Goal: Task Accomplishment & Management: Manage account settings

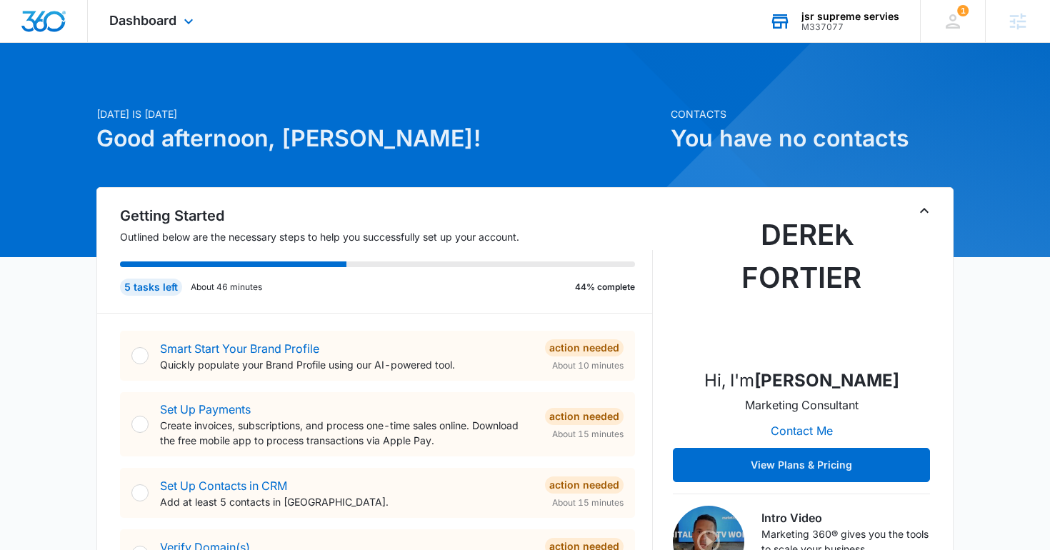
click at [836, 23] on div "M337077" at bounding box center [851, 27] width 98 height 10
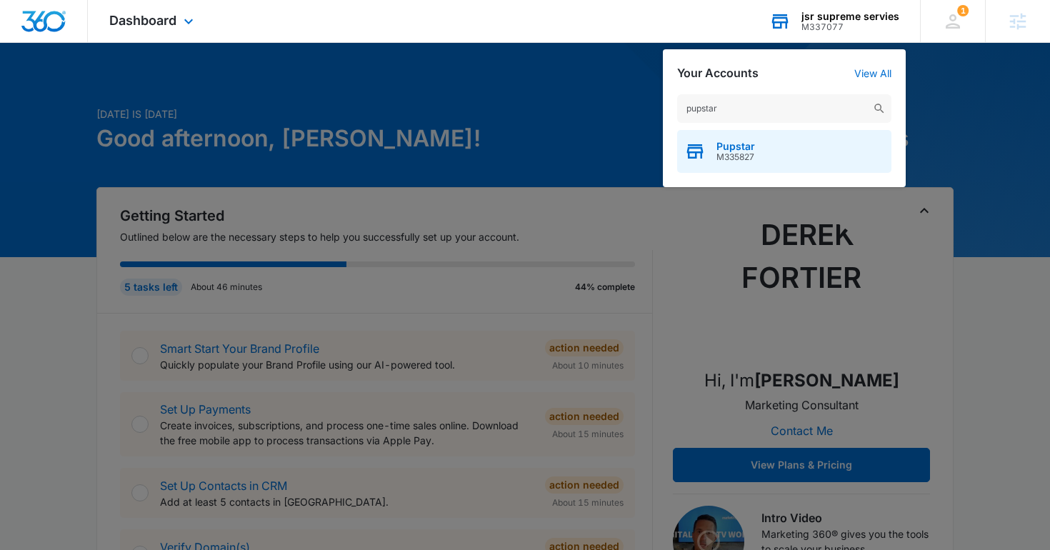
type input "pupstar"
click at [777, 147] on div "Pupstar M335827" at bounding box center [784, 151] width 214 height 43
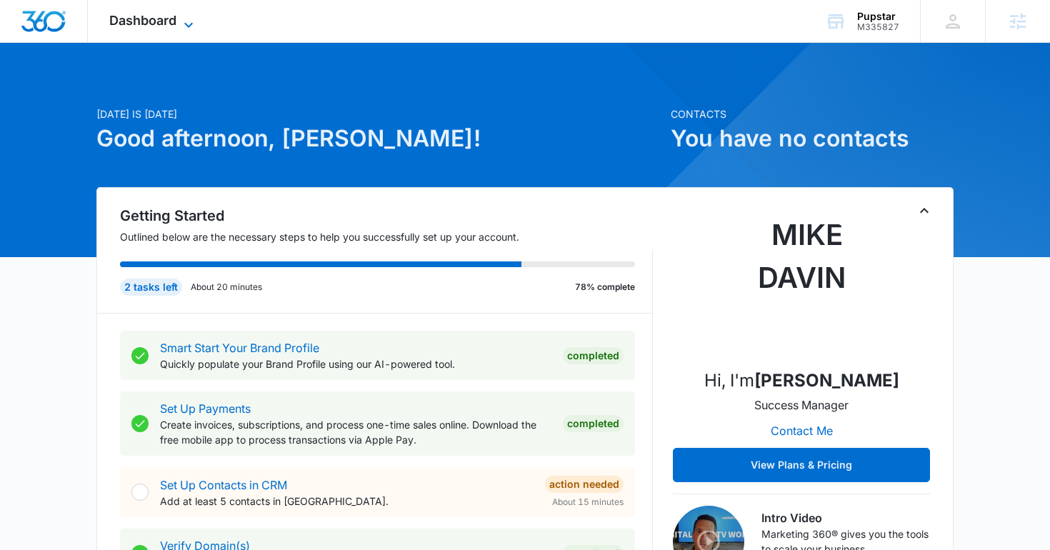
click at [126, 18] on span "Dashboard" at bounding box center [142, 20] width 67 height 15
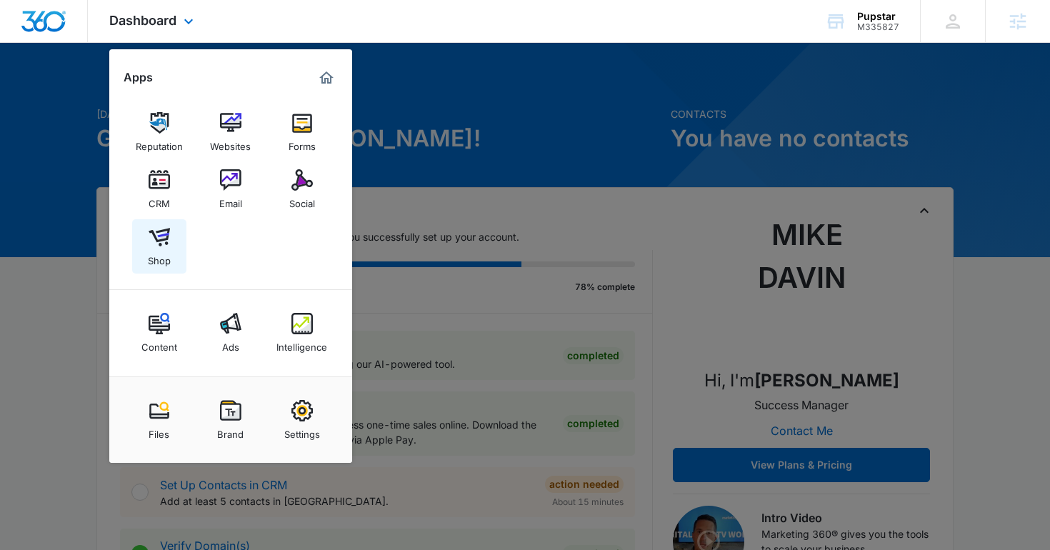
click at [168, 263] on div "Shop" at bounding box center [159, 257] width 23 height 19
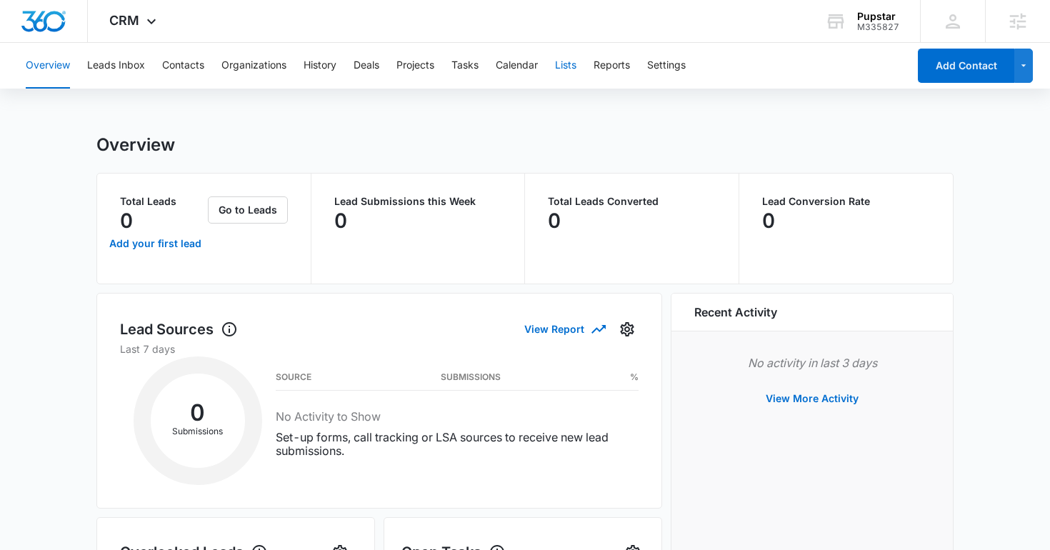
click at [574, 51] on button "Lists" at bounding box center [565, 66] width 21 height 46
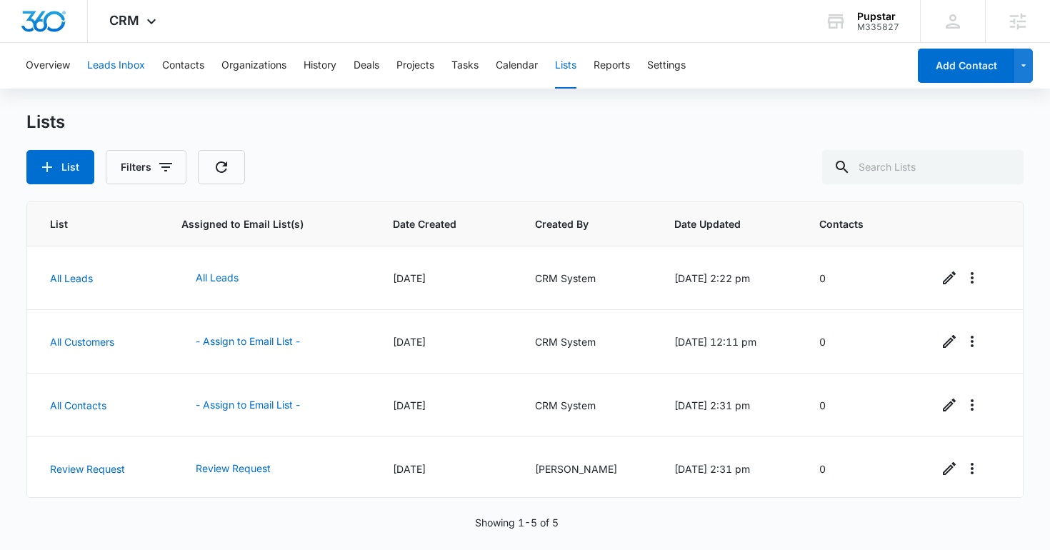
click at [108, 68] on button "Leads Inbox" at bounding box center [116, 66] width 58 height 46
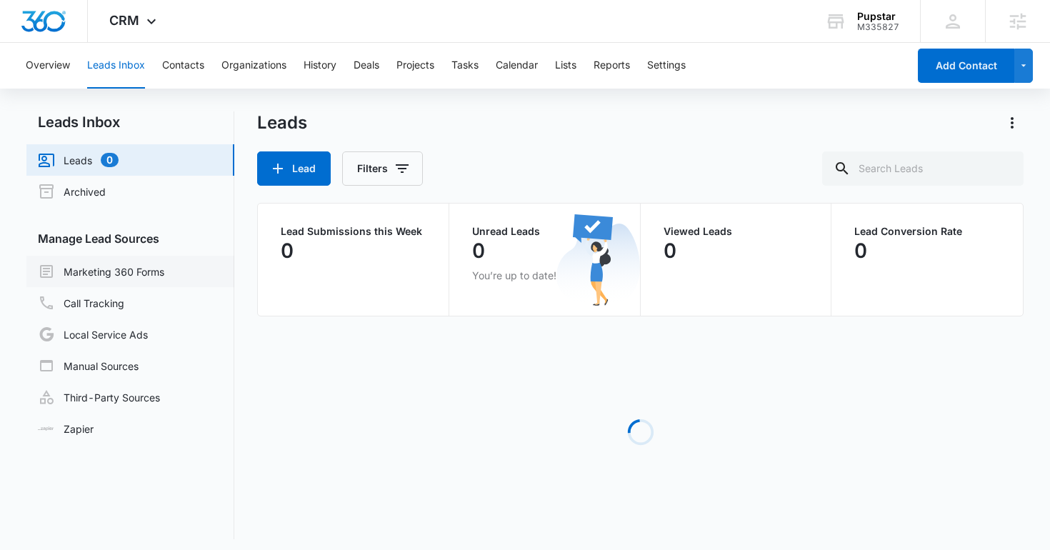
click at [137, 280] on link "Marketing 360 Forms" at bounding box center [101, 271] width 126 height 17
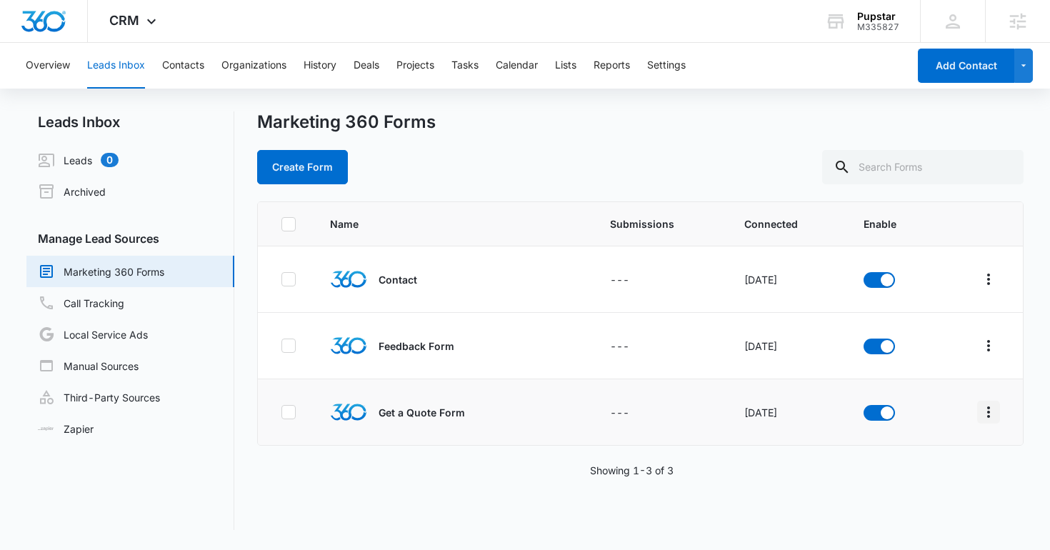
click at [993, 414] on icon "Overflow Menu" at bounding box center [988, 412] width 17 height 17
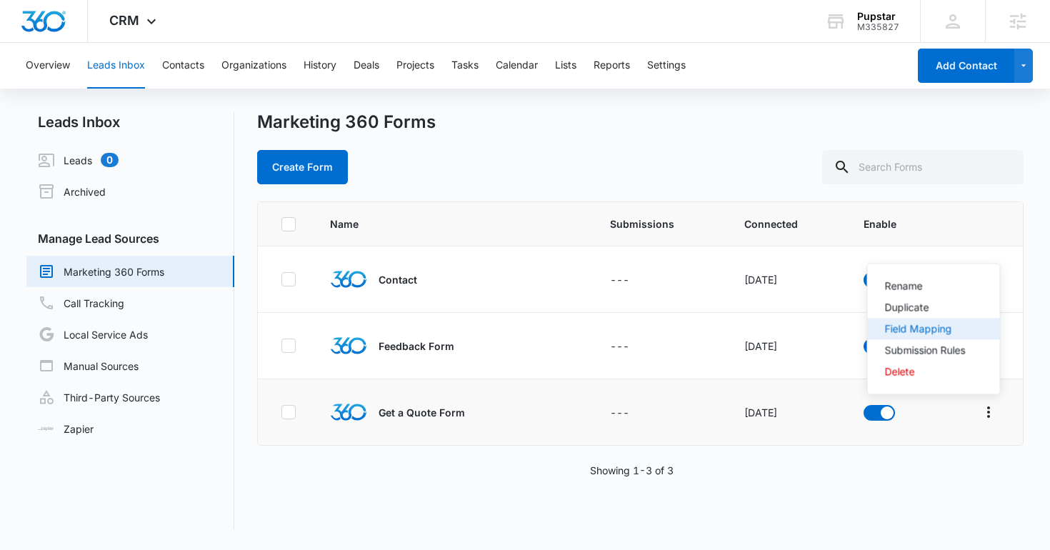
click at [929, 324] on div "Field Mapping" at bounding box center [925, 329] width 81 height 10
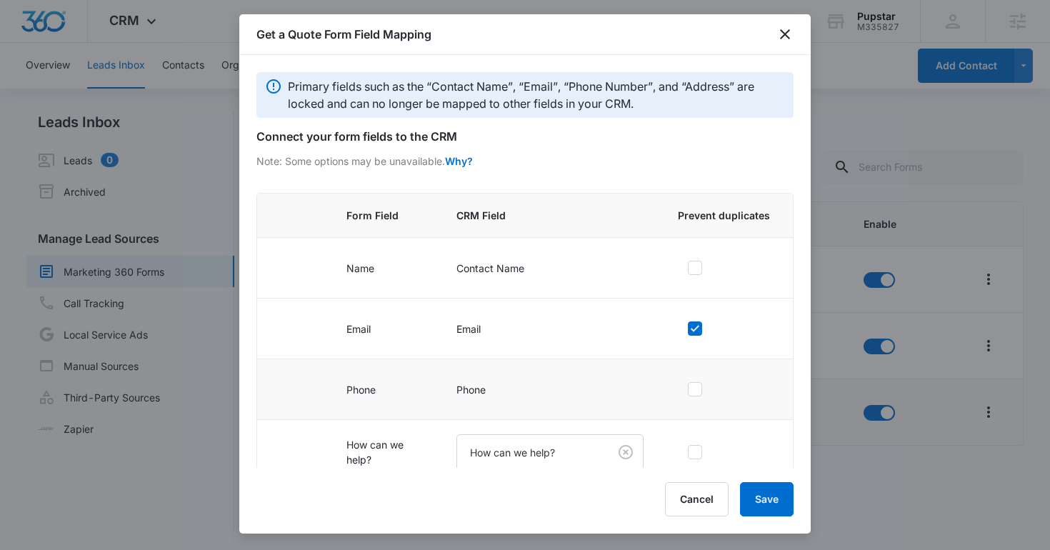
scroll to position [91, 0]
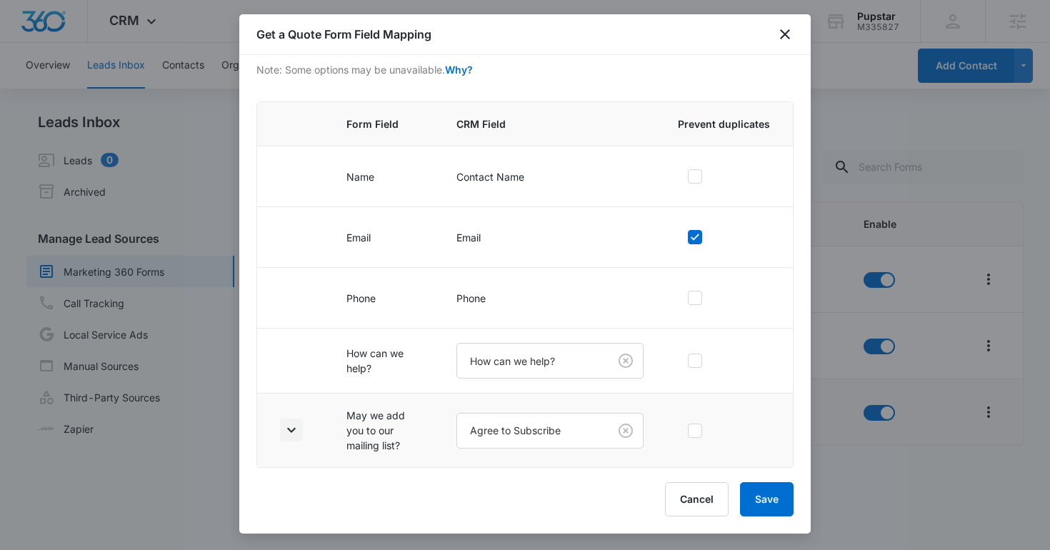
click at [289, 432] on icon "button" at bounding box center [291, 430] width 17 height 17
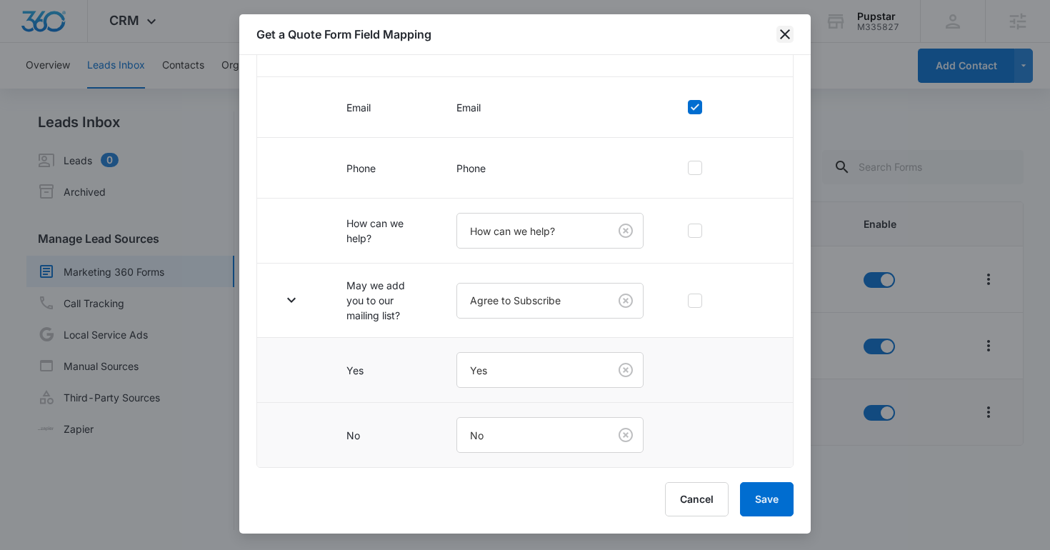
click at [785, 29] on icon "close" at bounding box center [785, 34] width 17 height 17
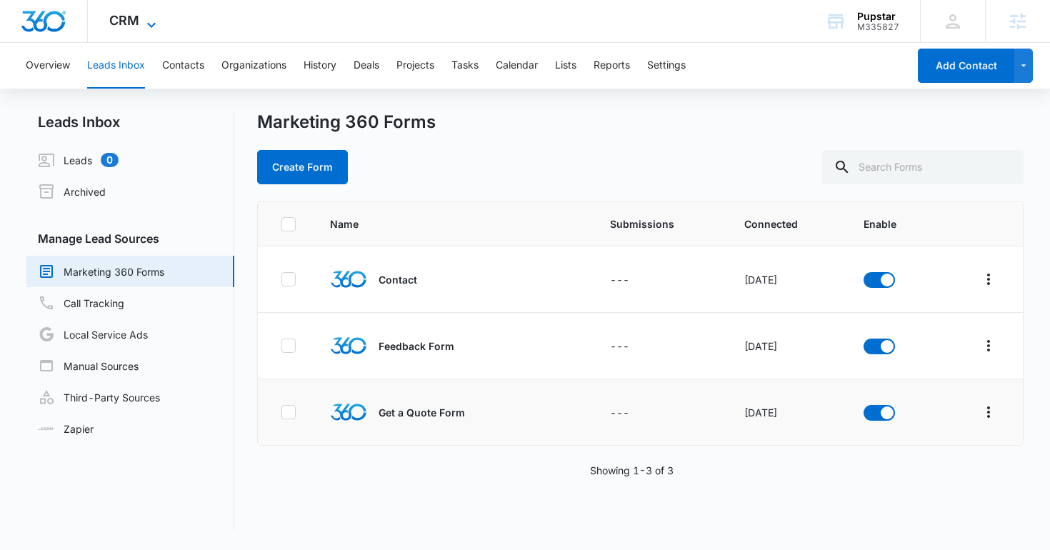
click at [114, 26] on span "CRM" at bounding box center [124, 20] width 30 height 15
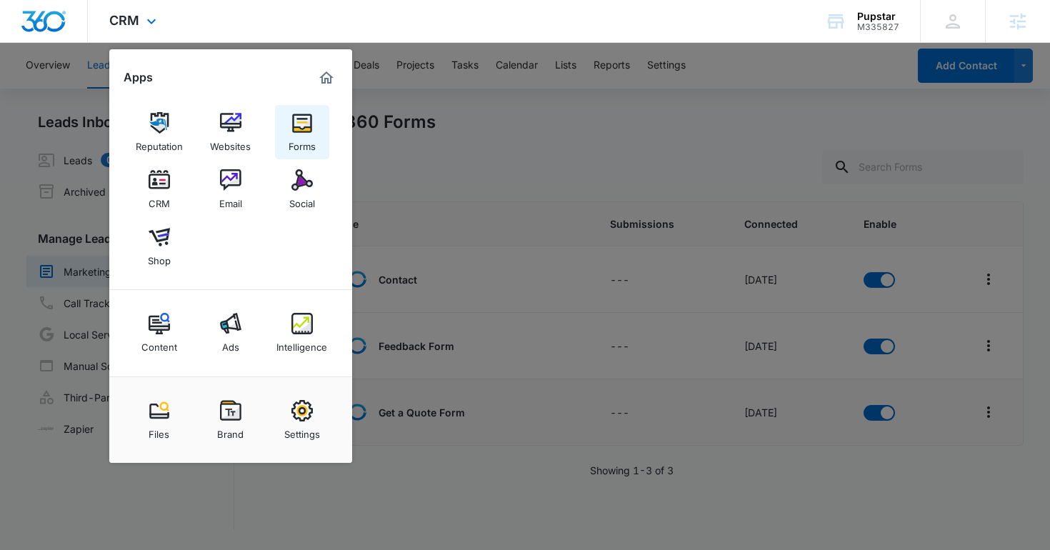
click at [301, 149] on div "Forms" at bounding box center [302, 143] width 27 height 19
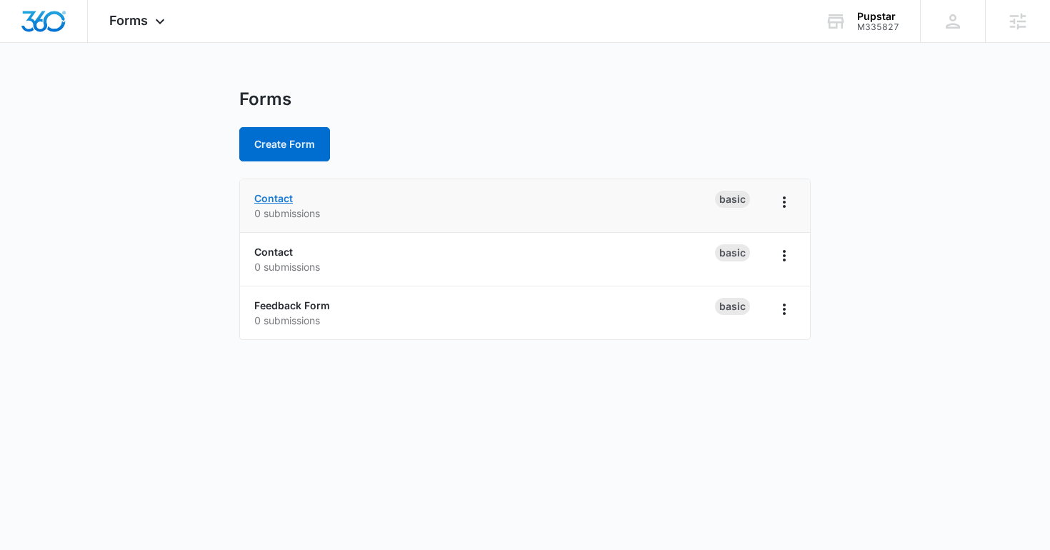
click at [275, 199] on link "Contact" at bounding box center [273, 198] width 39 height 12
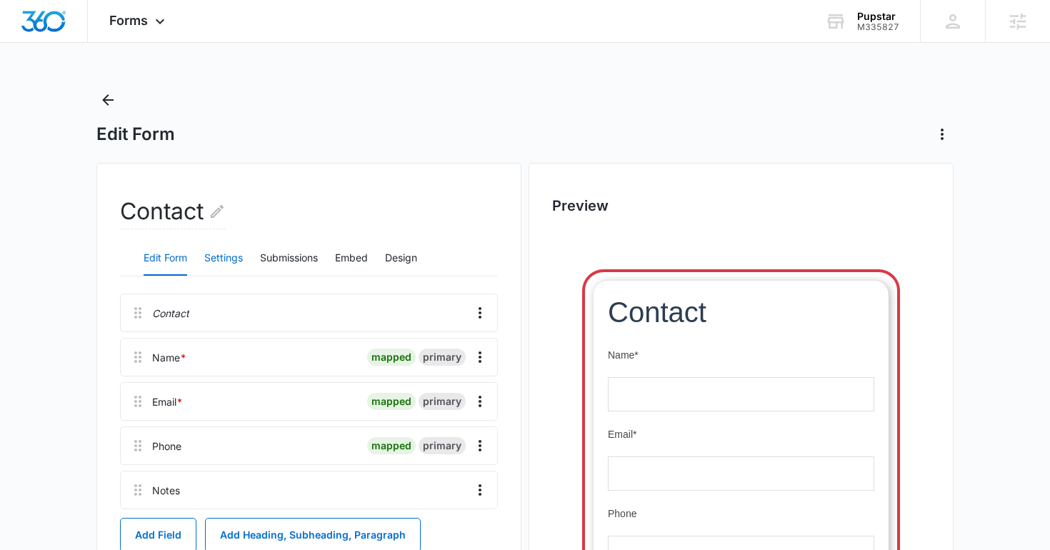
click at [221, 265] on button "Settings" at bounding box center [223, 259] width 39 height 34
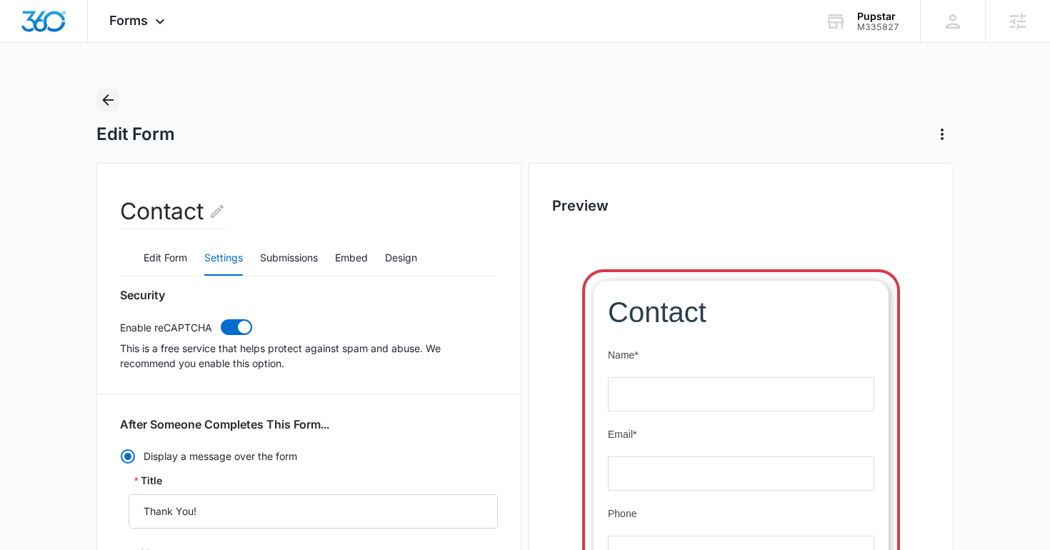
click at [112, 107] on icon "Back" at bounding box center [107, 99] width 17 height 17
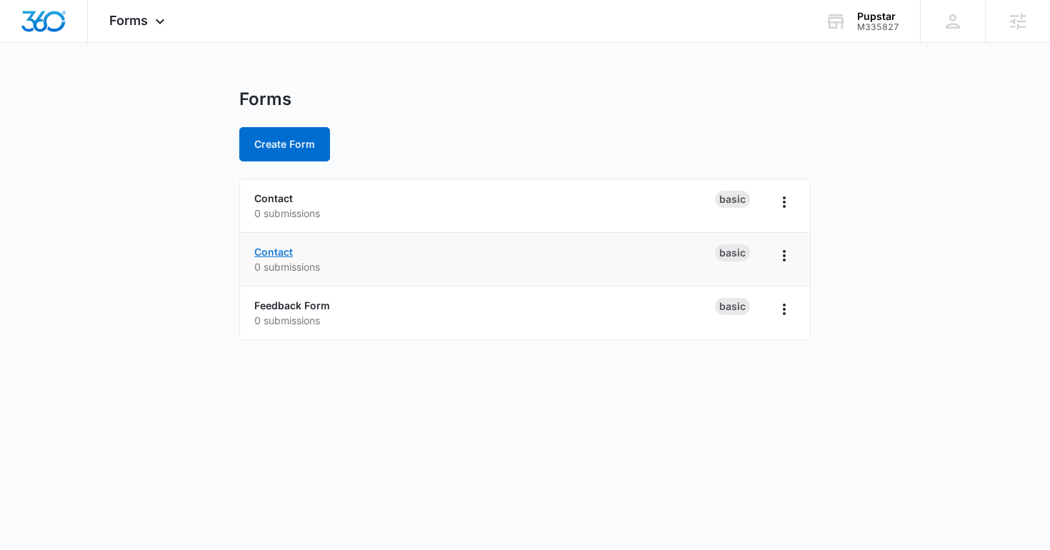
click at [280, 252] on link "Contact" at bounding box center [273, 252] width 39 height 12
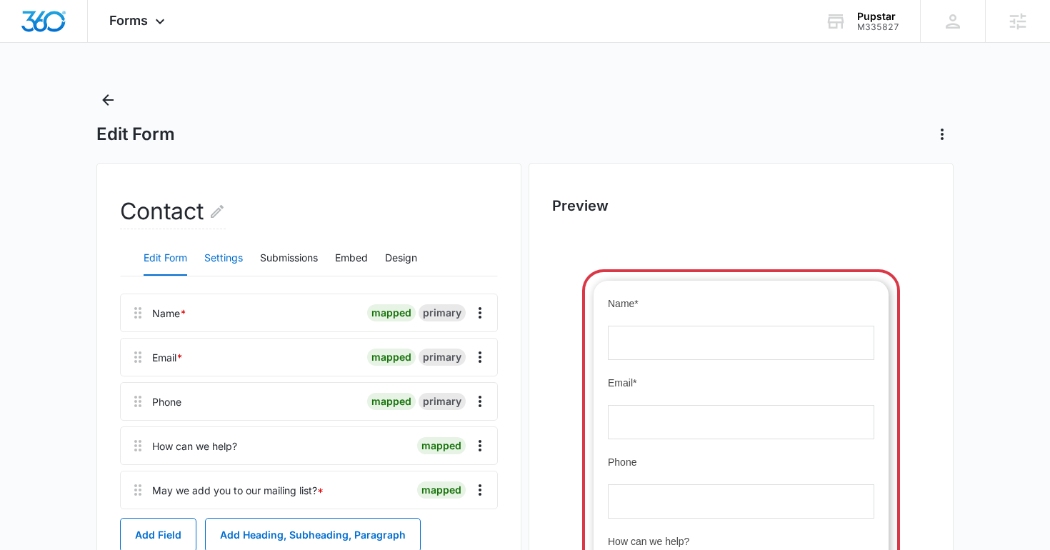
click at [209, 262] on button "Settings" at bounding box center [223, 259] width 39 height 34
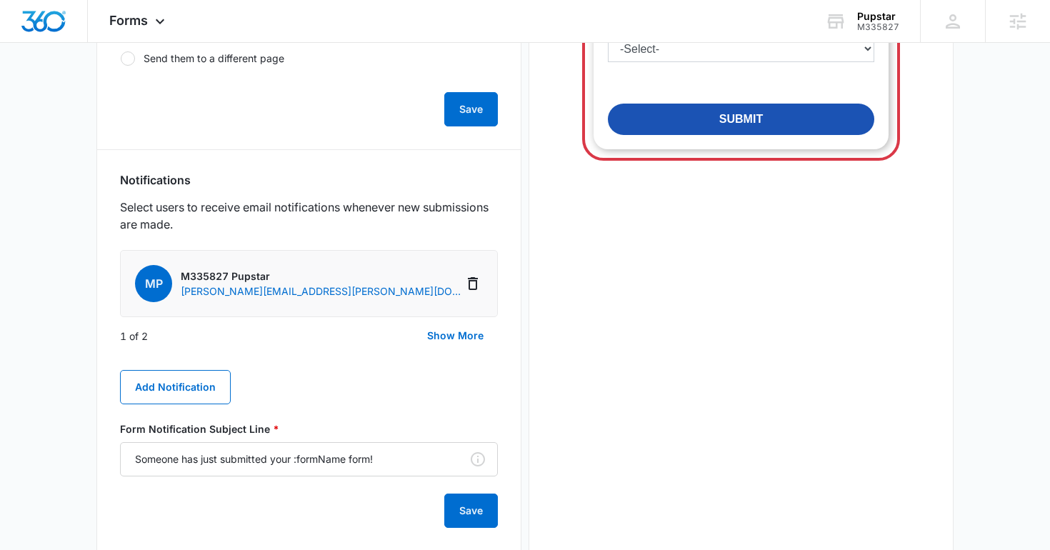
scroll to position [620, 0]
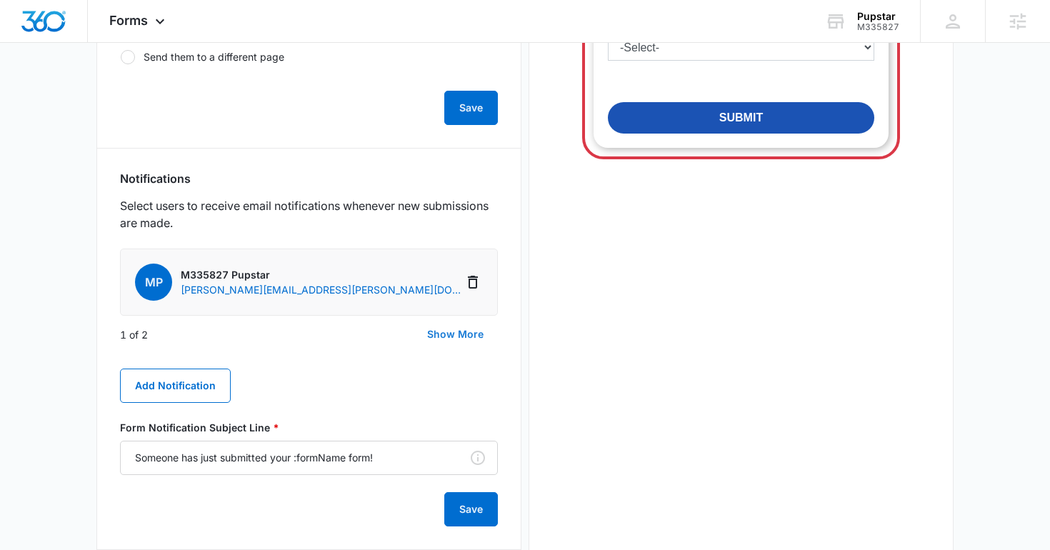
click at [434, 333] on button "Show More" at bounding box center [455, 334] width 85 height 34
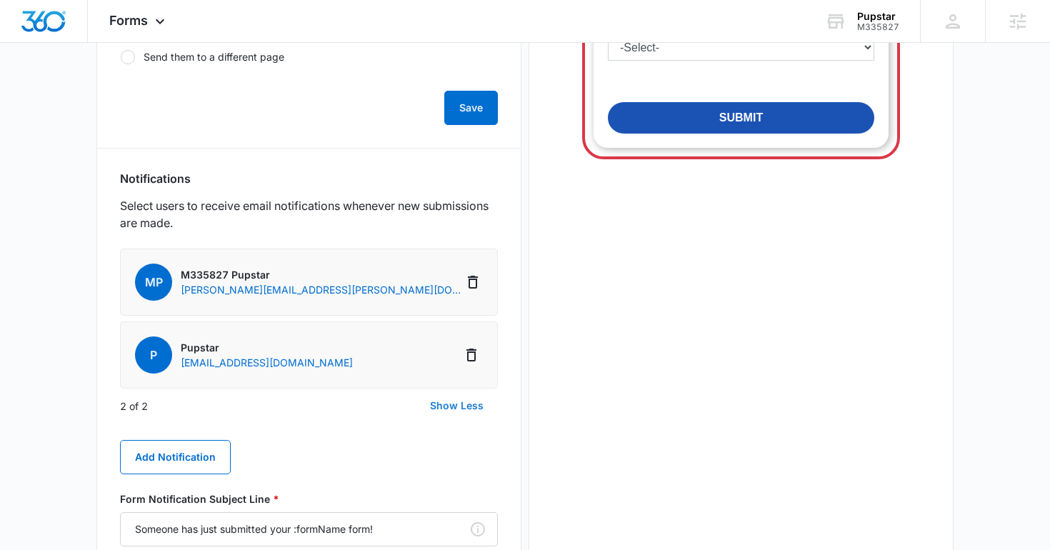
scroll to position [0, 0]
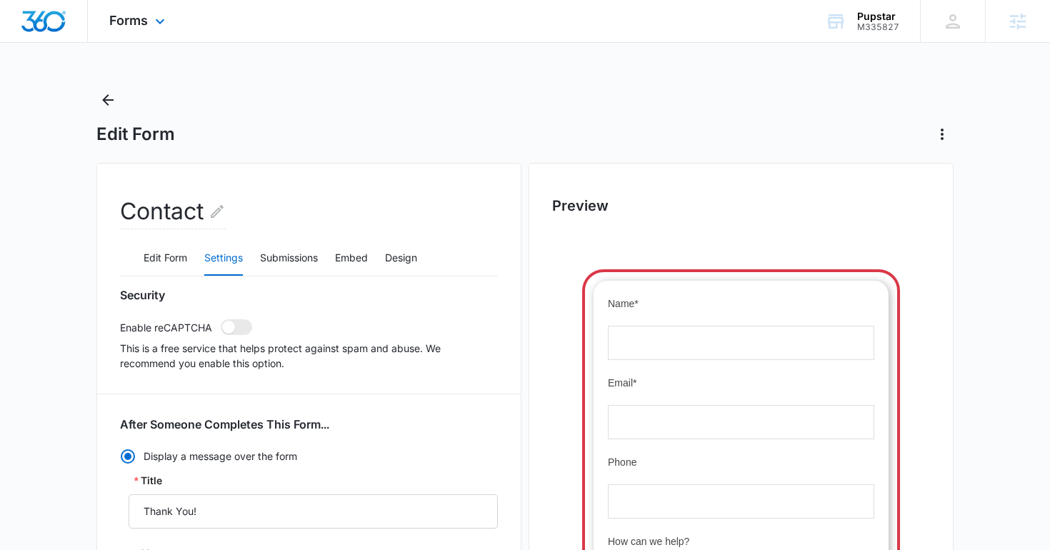
click at [140, 29] on div "Forms Apps Reputation Websites Forms CRM Email Social Shop Content Ads Intellig…" at bounding box center [139, 21] width 102 height 42
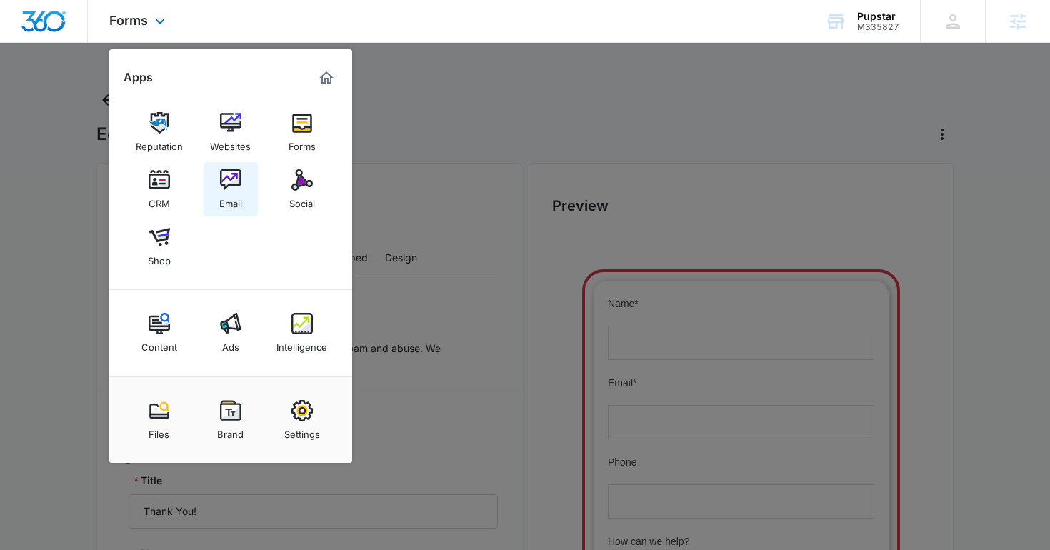
click at [232, 199] on div "Email" at bounding box center [230, 200] width 23 height 19
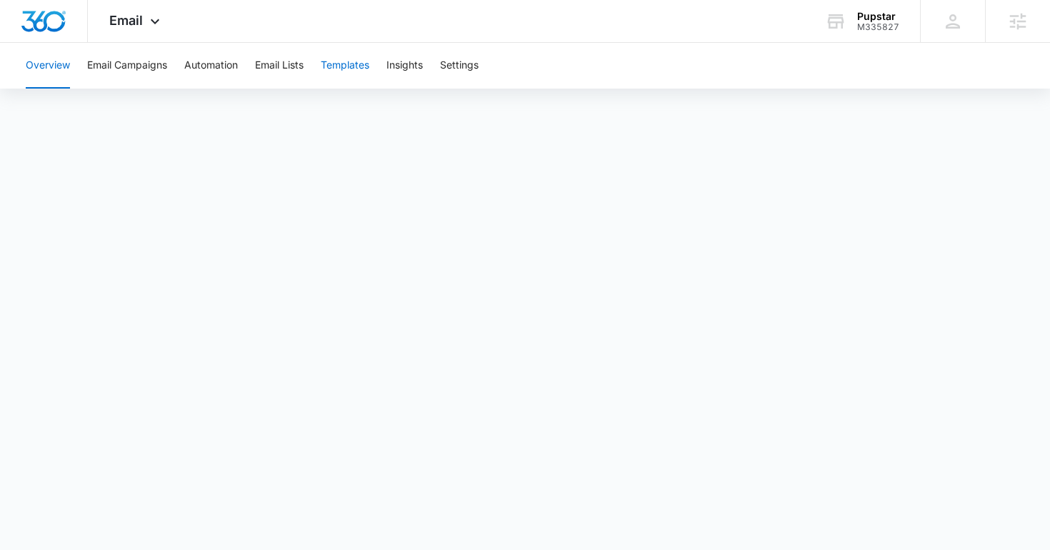
click at [349, 61] on button "Templates" at bounding box center [345, 66] width 49 height 46
click at [217, 66] on button "Automation" at bounding box center [211, 66] width 54 height 46
click at [126, 15] on span "Email" at bounding box center [126, 20] width 34 height 15
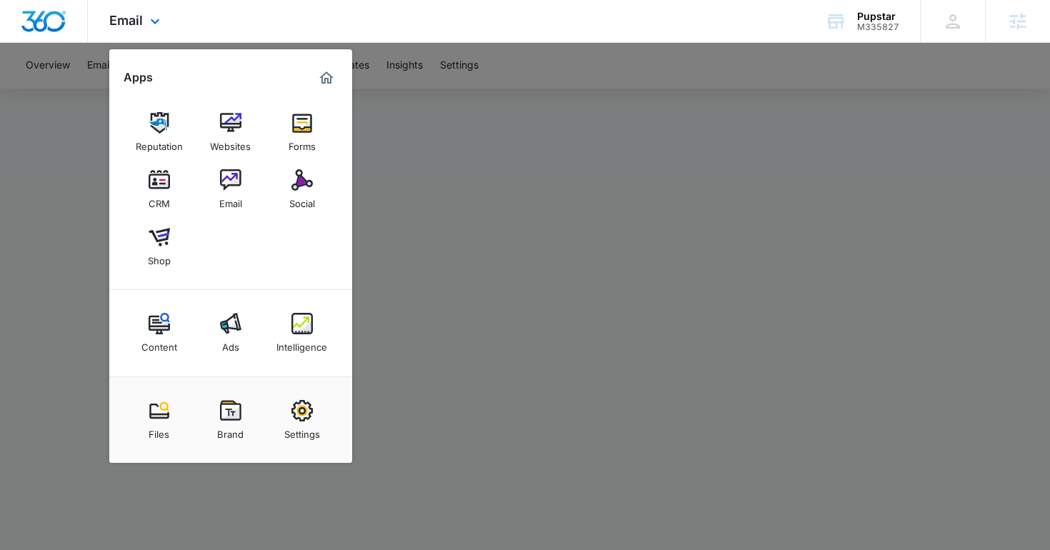
click at [38, 4] on div at bounding box center [44, 21] width 88 height 42
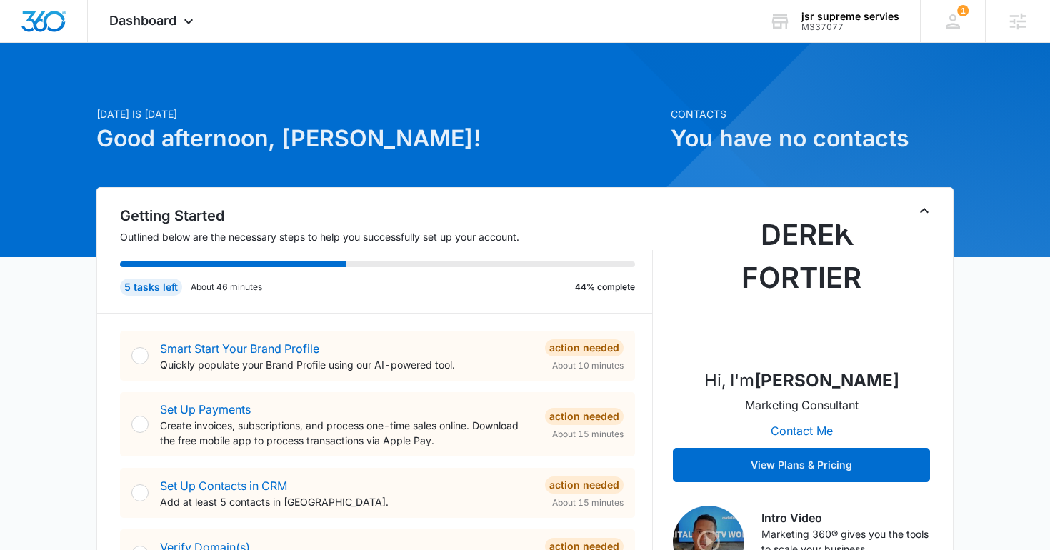
click at [756, 15] on div "jsr supreme servies M337077 Your Accounts View All" at bounding box center [834, 21] width 172 height 42
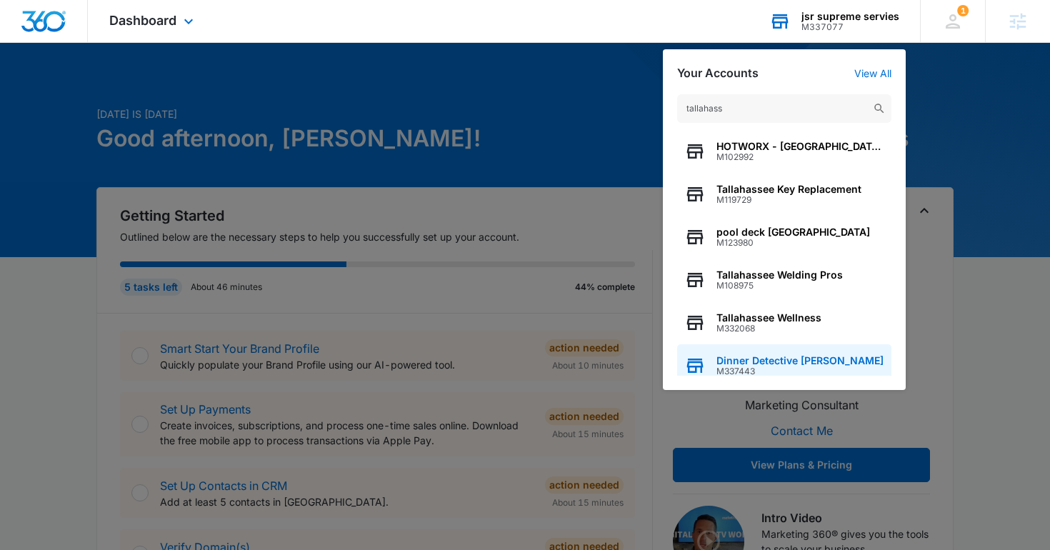
type input "tallahass"
click at [748, 367] on span "M337443" at bounding box center [800, 372] width 167 height 10
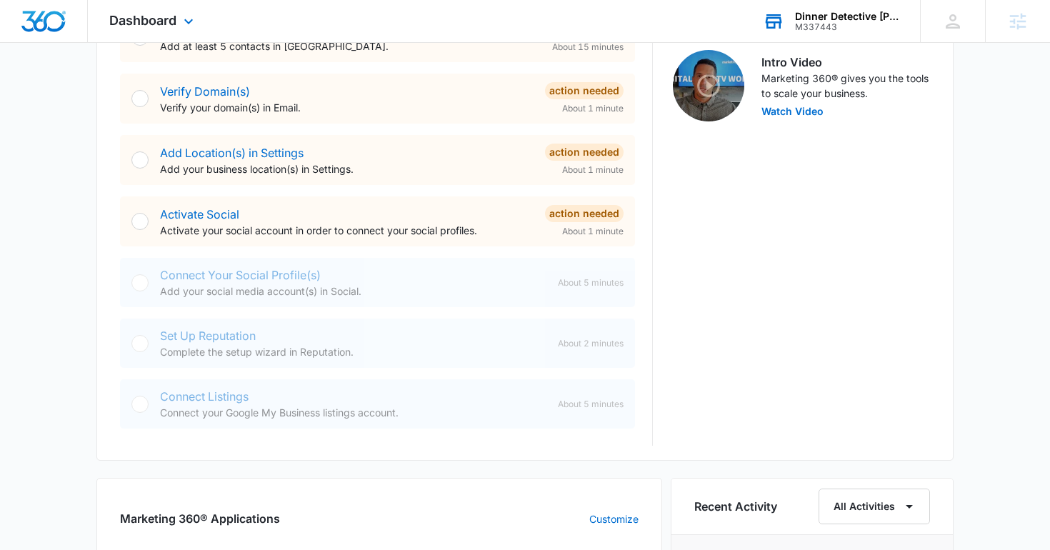
scroll to position [468, 0]
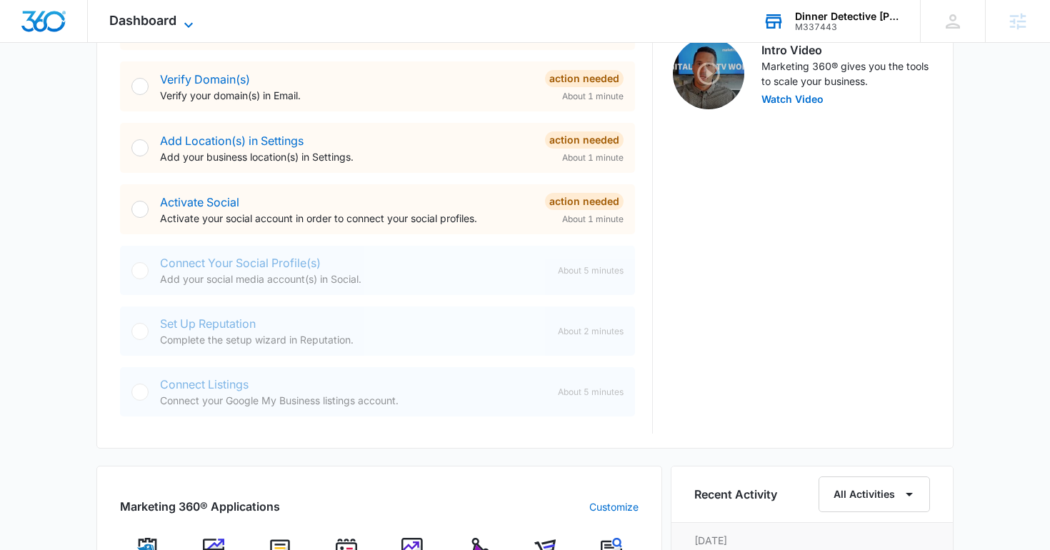
click at [154, 14] on span "Dashboard" at bounding box center [142, 20] width 67 height 15
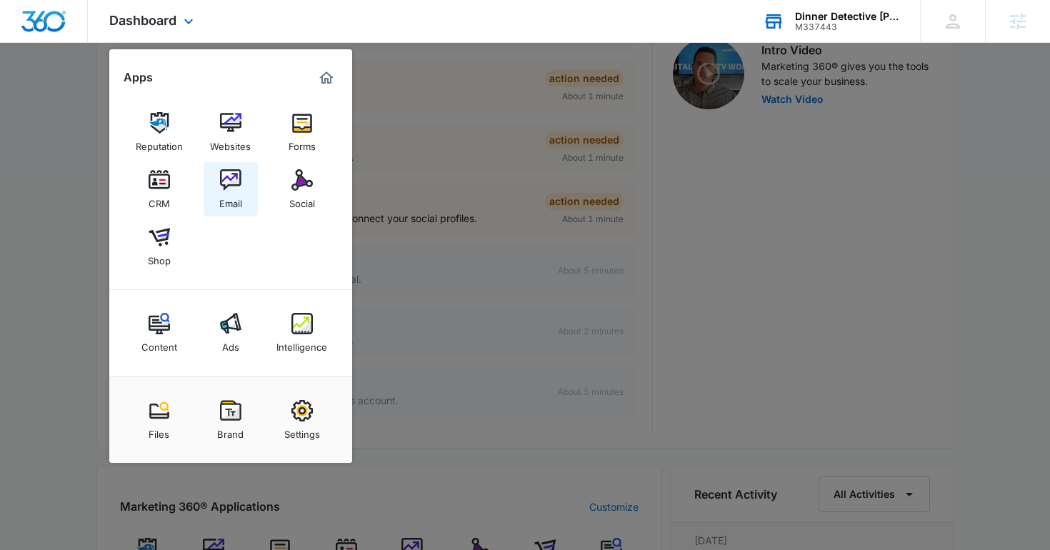
click at [226, 185] on img at bounding box center [230, 179] width 21 height 21
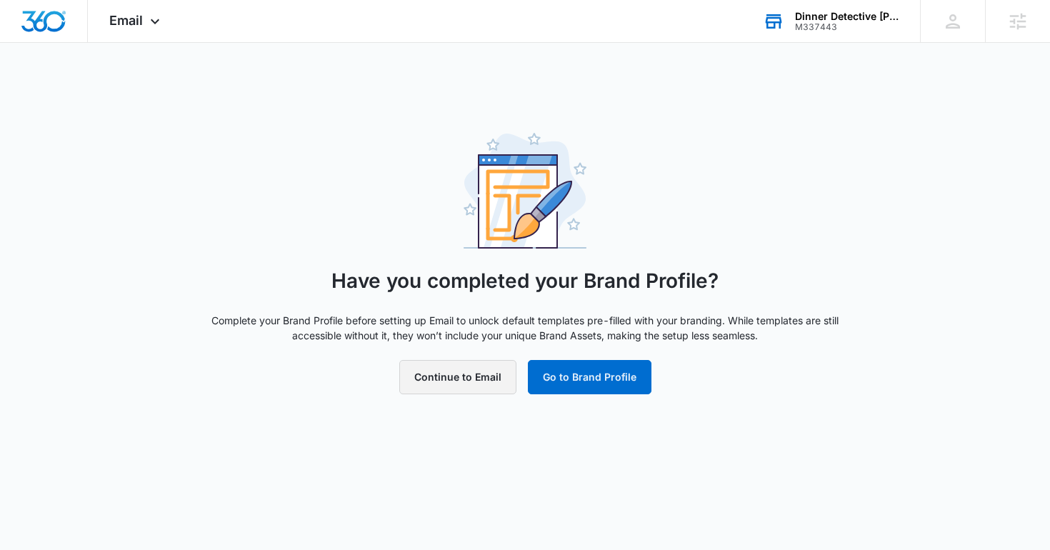
click at [467, 375] on button "Continue to Email" at bounding box center [457, 377] width 117 height 34
click at [131, 22] on span "Email" at bounding box center [126, 20] width 34 height 15
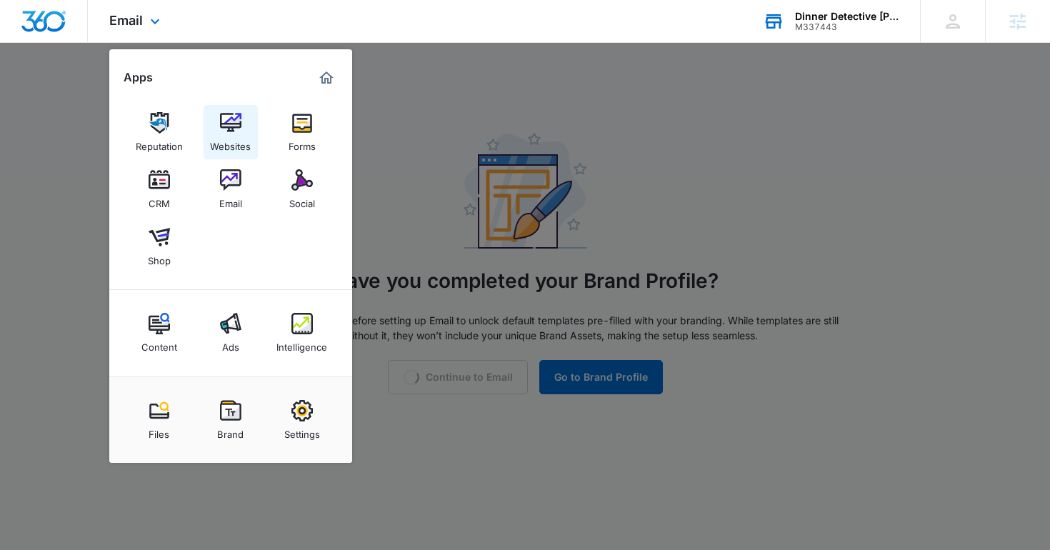
click at [226, 141] on div "Websites" at bounding box center [230, 143] width 41 height 19
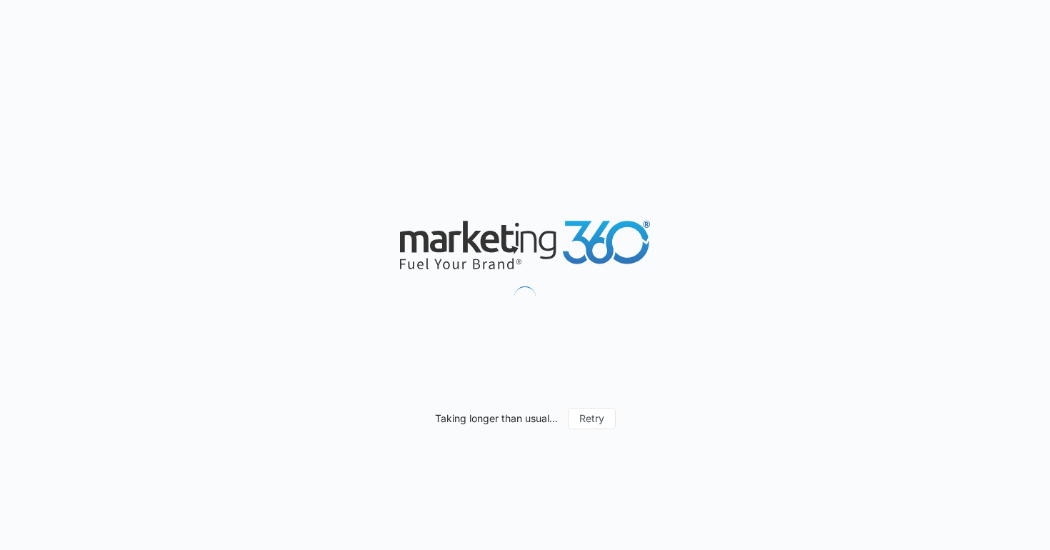
select select "24"
select select "US"
select select "America/[GEOGRAPHIC_DATA]"
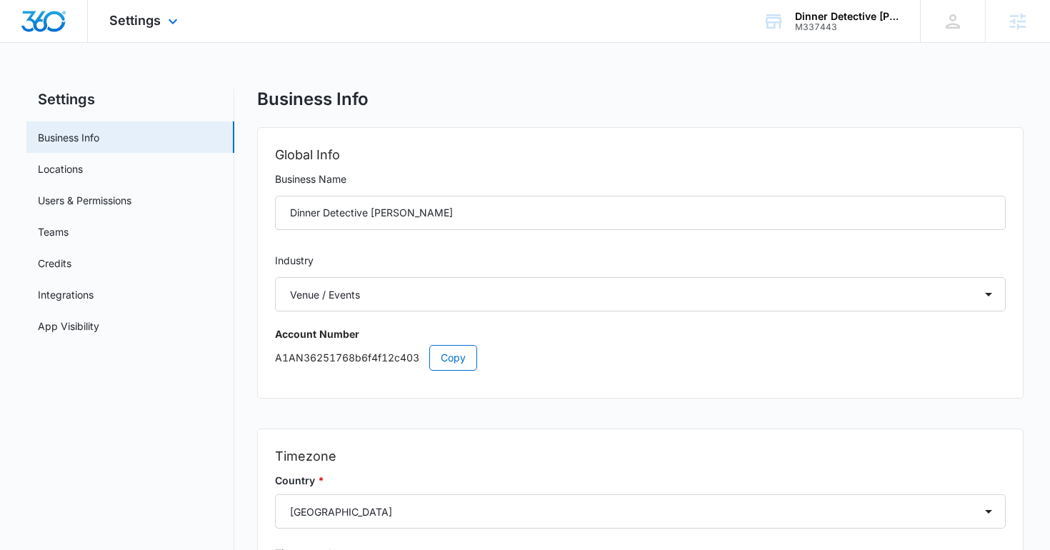
click at [107, 36] on div "Settings Apps Reputation Websites Forms CRM Email Social Shop Content Ads Intel…" at bounding box center [145, 21] width 115 height 42
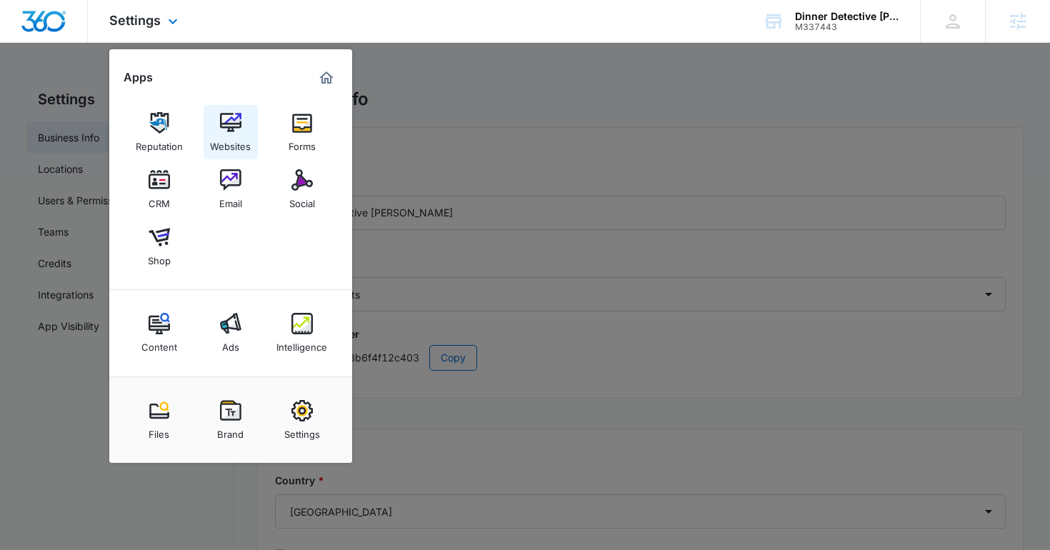
click at [231, 146] on div "Websites" at bounding box center [230, 143] width 41 height 19
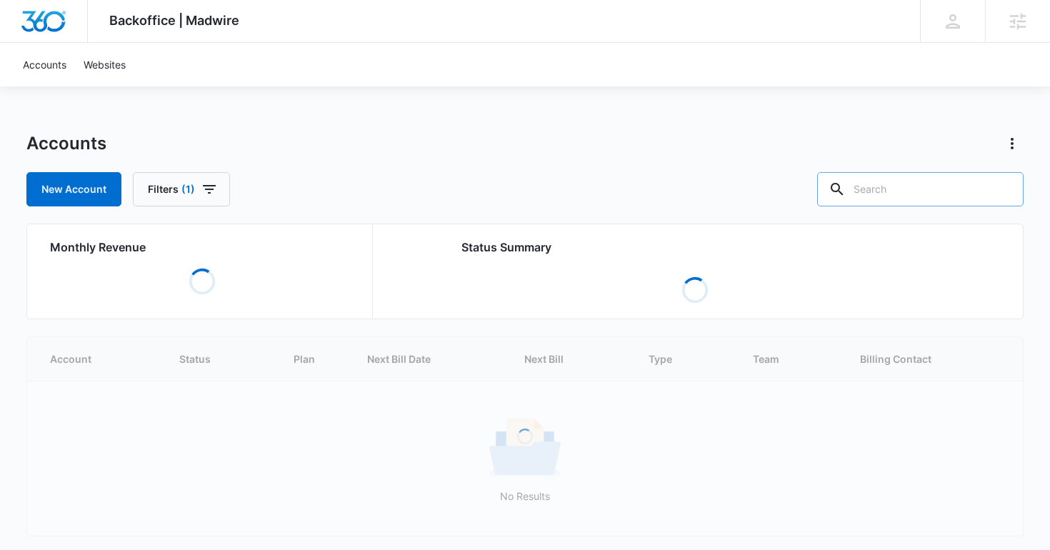
click at [908, 186] on input "text" at bounding box center [920, 189] width 207 height 34
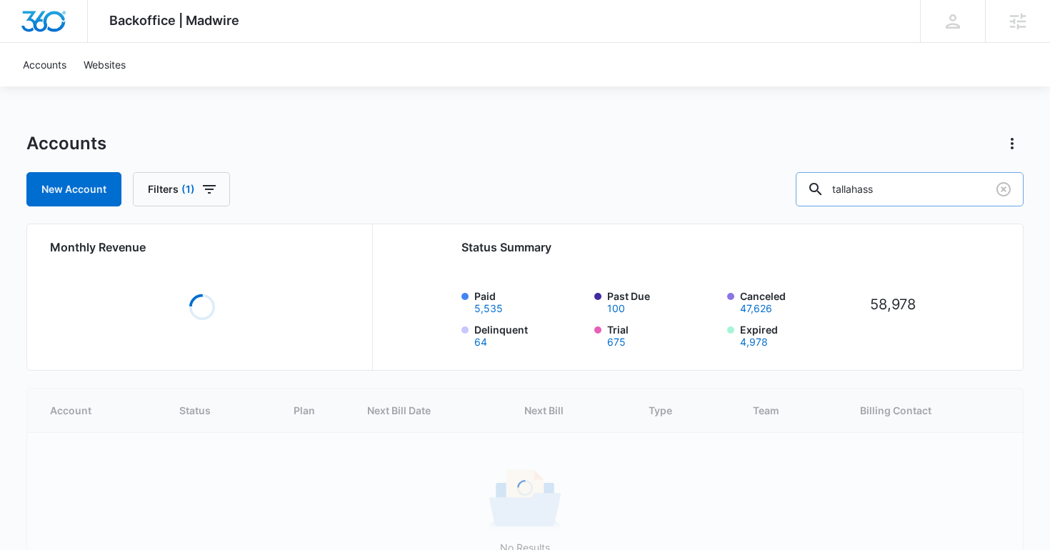
type input "tallahass"
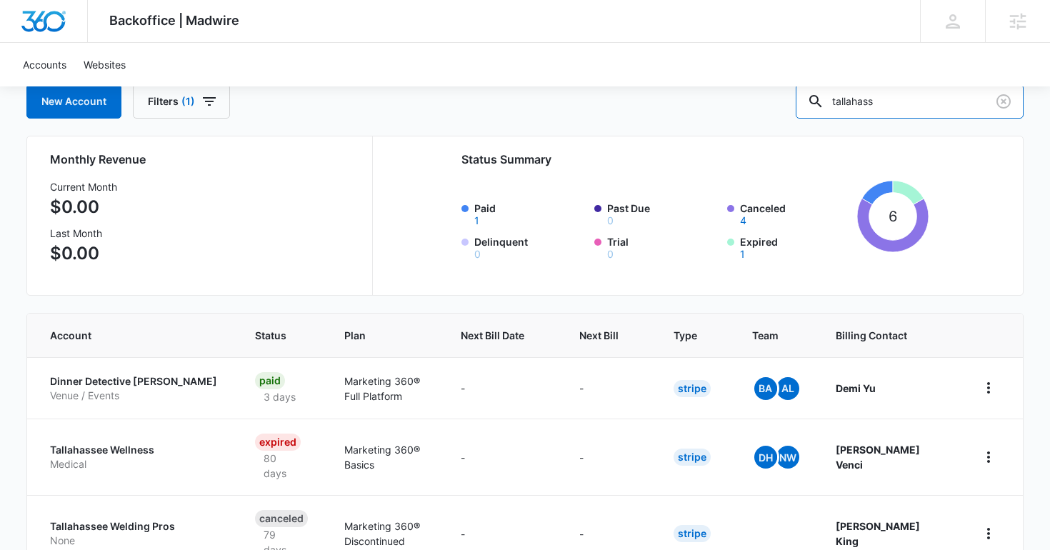
scroll to position [258, 0]
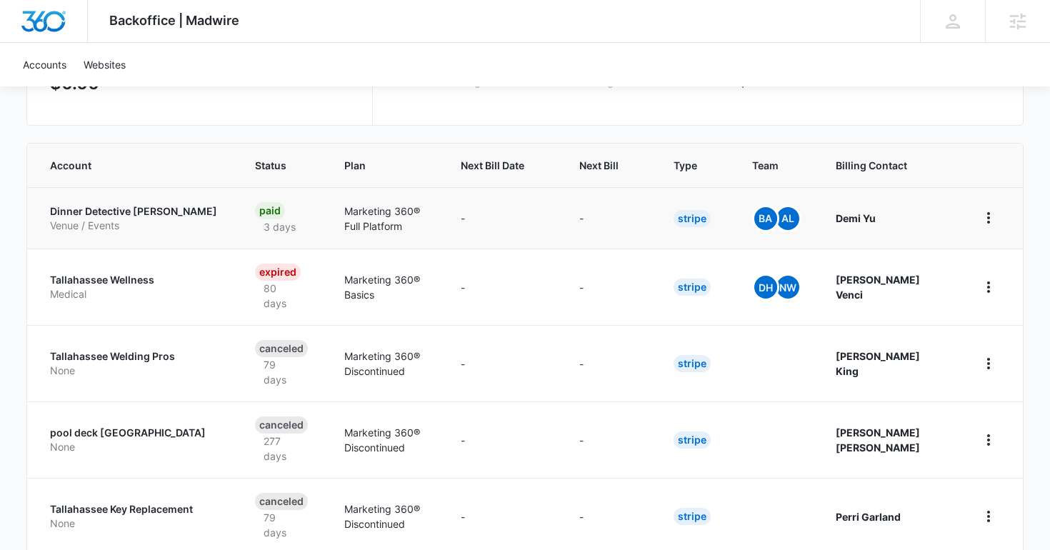
click at [147, 213] on p "Dinner Detective Tallahassee" at bounding box center [135, 211] width 171 height 14
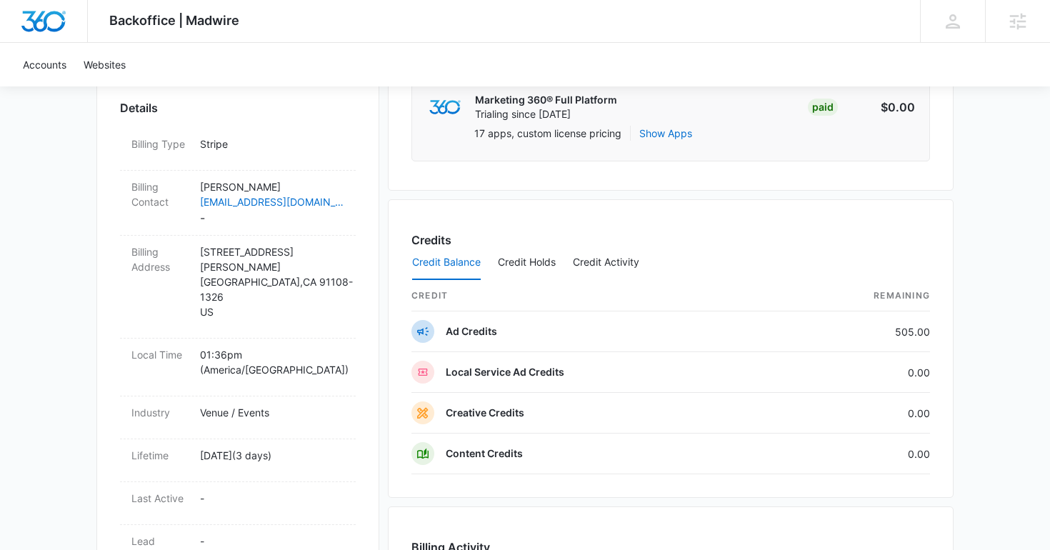
scroll to position [474, 0]
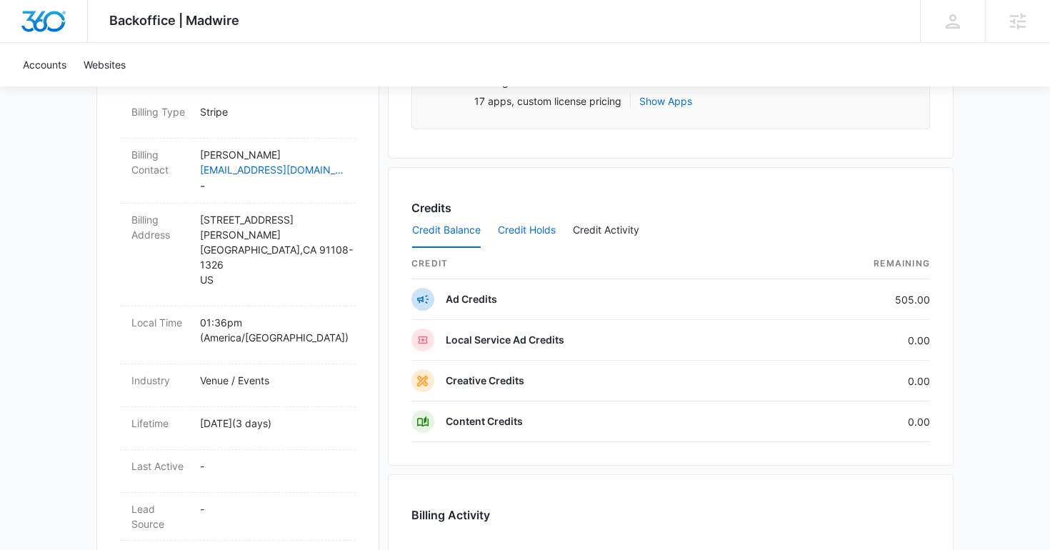
click at [524, 230] on button "Credit Holds" at bounding box center [527, 231] width 58 height 34
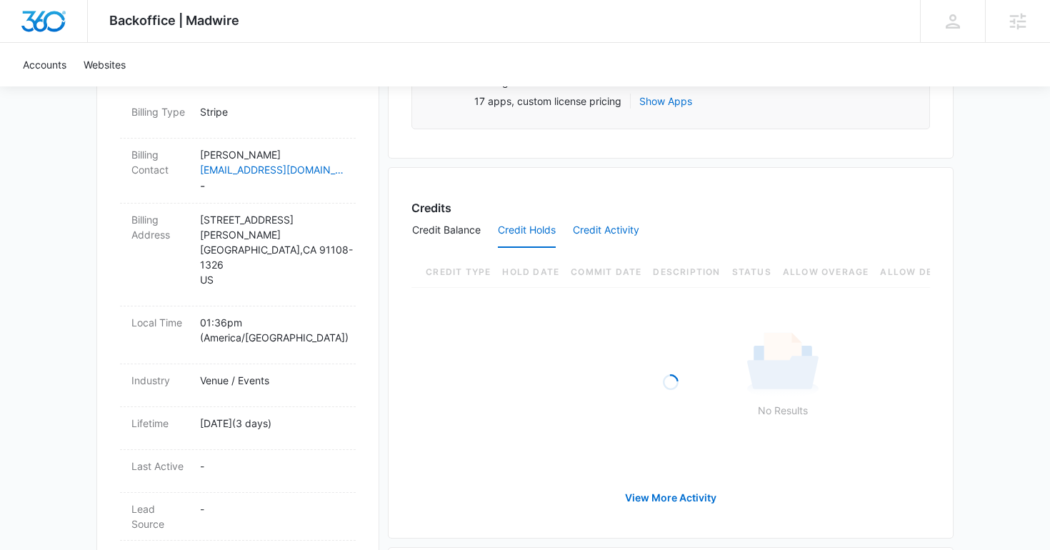
click at [599, 232] on button "Credit Activity" at bounding box center [606, 231] width 66 height 34
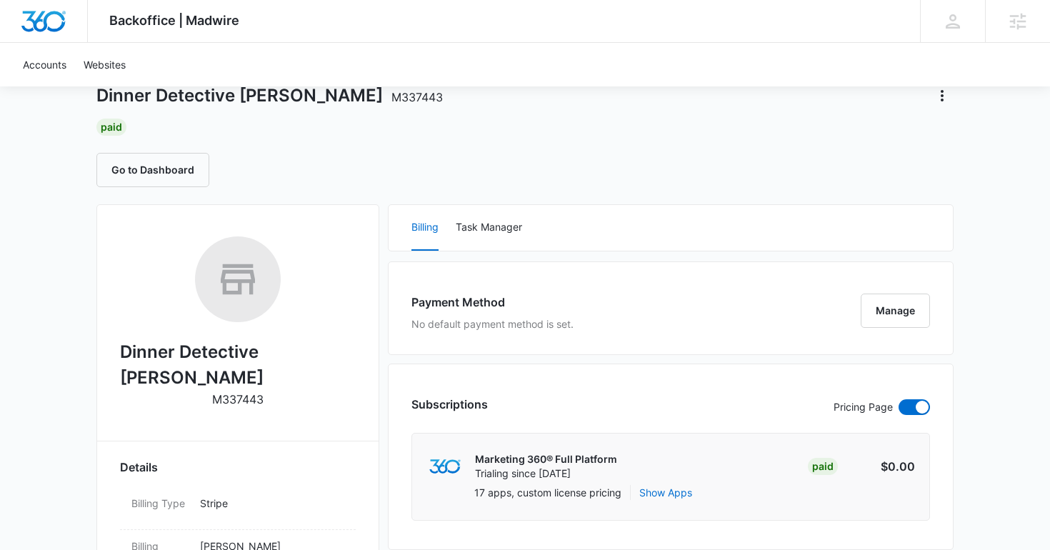
scroll to position [46, 0]
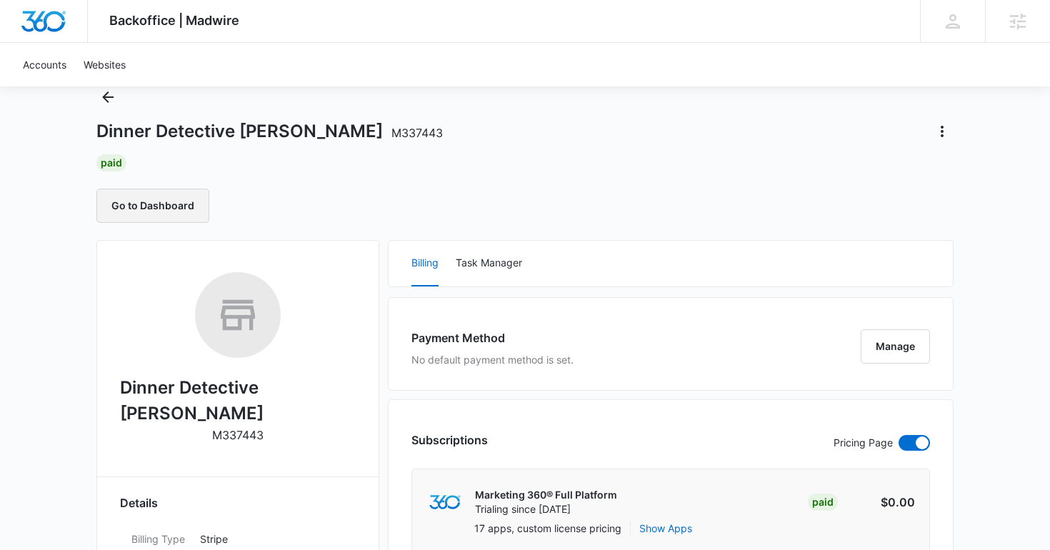
click at [168, 210] on button "Go to Dashboard" at bounding box center [152, 206] width 113 height 34
click at [104, 98] on icon "Back" at bounding box center [107, 96] width 11 height 11
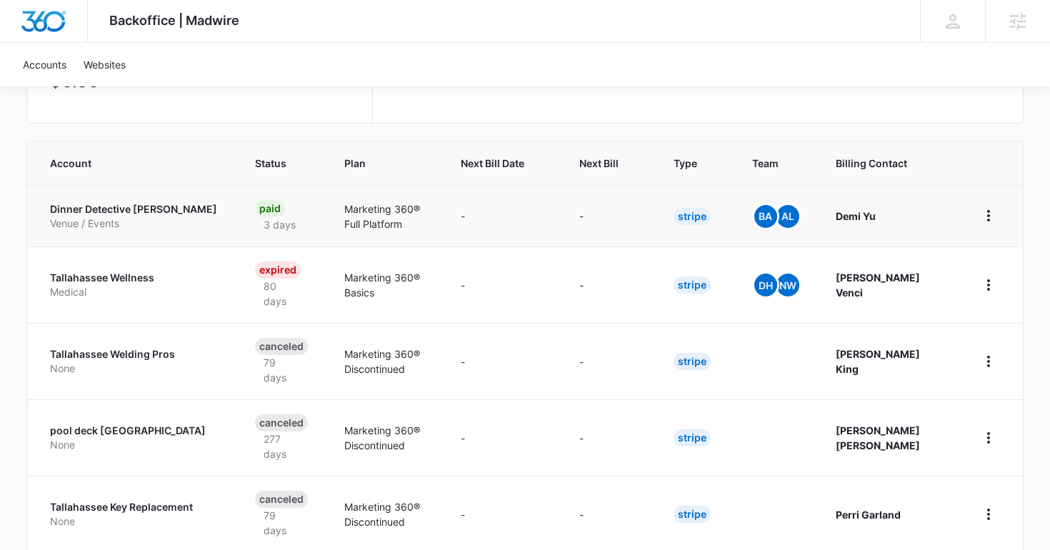
scroll to position [255, 0]
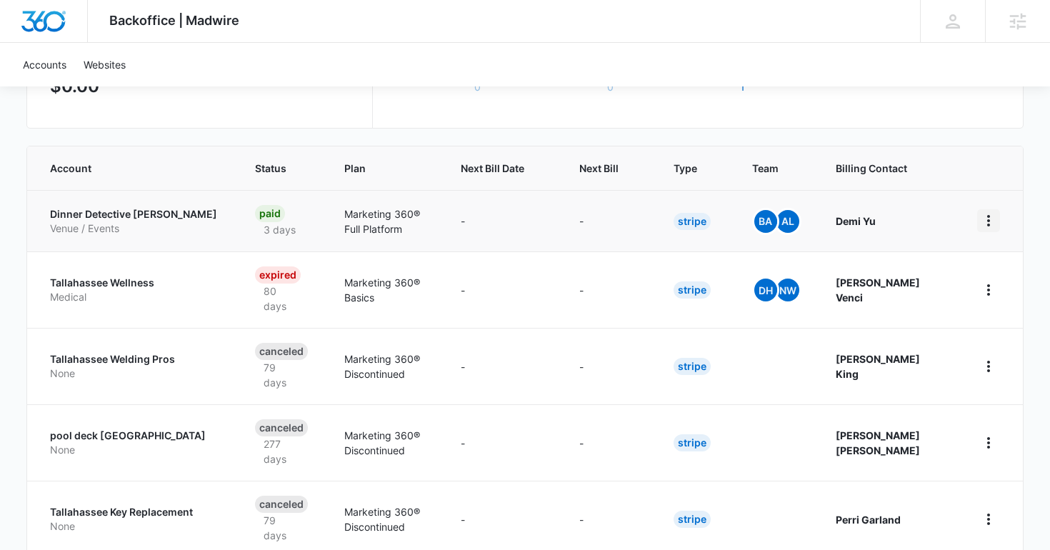
click at [993, 229] on button "home" at bounding box center [988, 220] width 23 height 23
click at [151, 214] on p "Dinner Detective Tallahassee" at bounding box center [135, 214] width 171 height 14
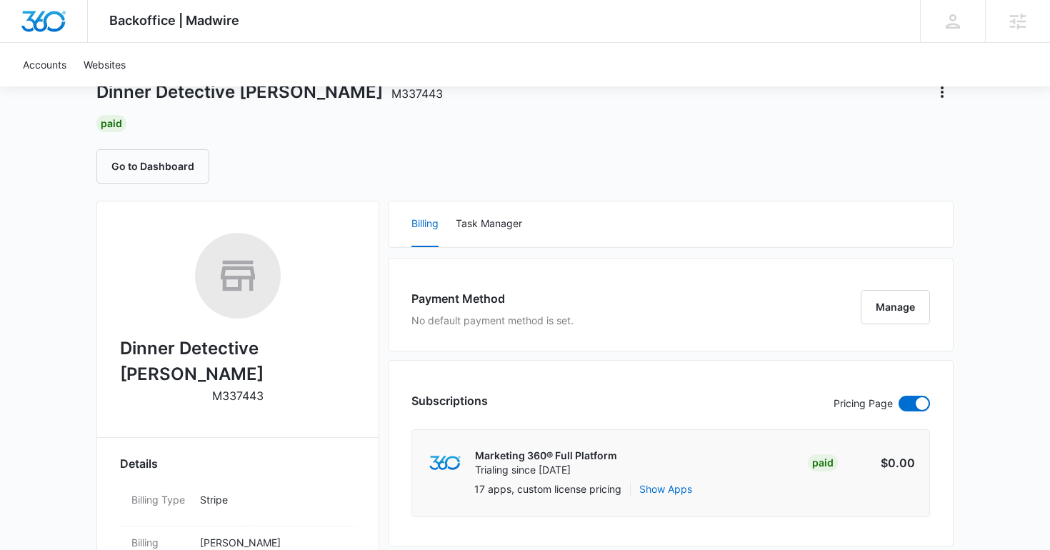
scroll to position [175, 0]
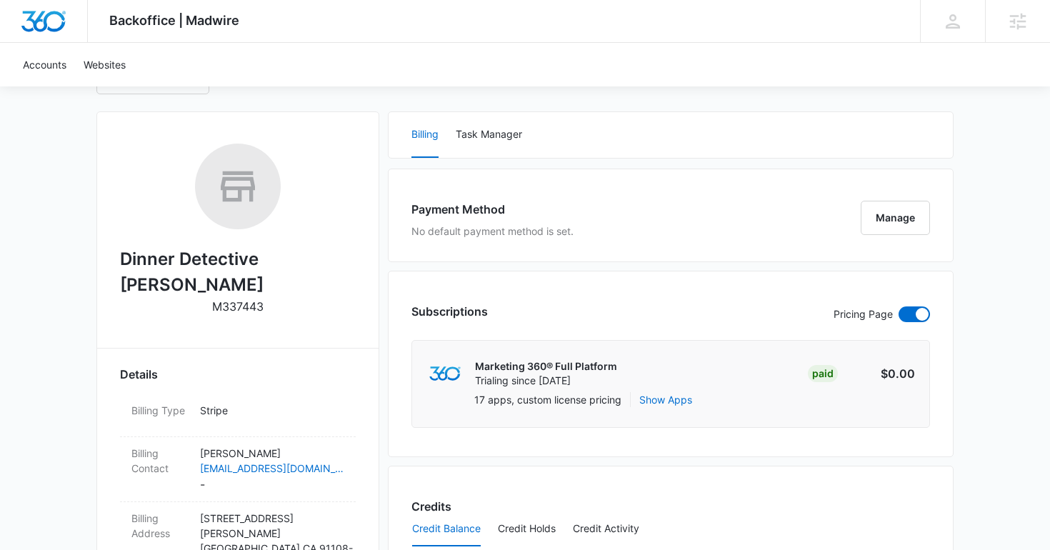
click at [571, 387] on p "Trialing since Sep 2" at bounding box center [546, 381] width 142 height 14
click at [657, 396] on button "Show Apps" at bounding box center [666, 399] width 53 height 15
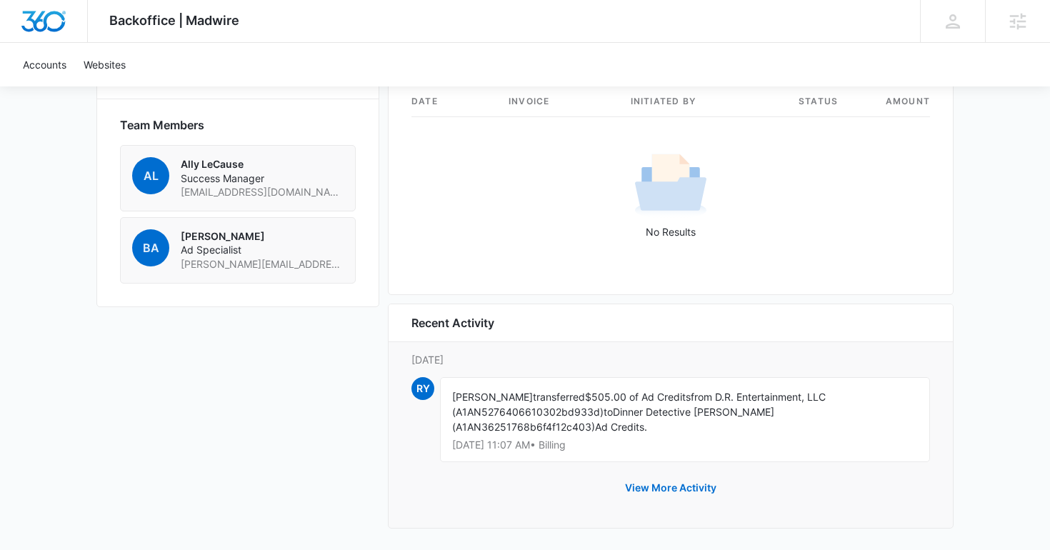
scroll to position [1064, 0]
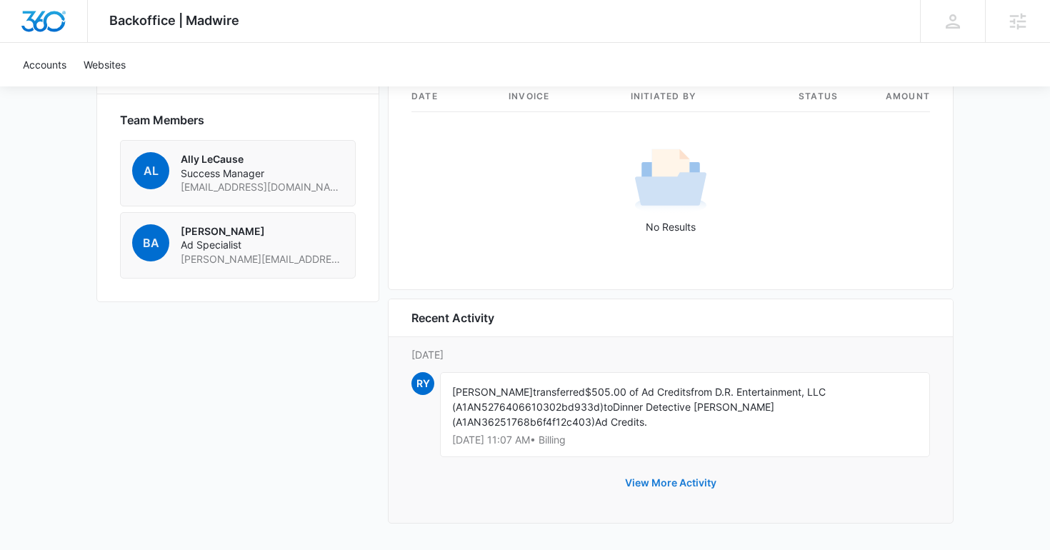
click at [662, 485] on button "View More Activity" at bounding box center [671, 483] width 120 height 34
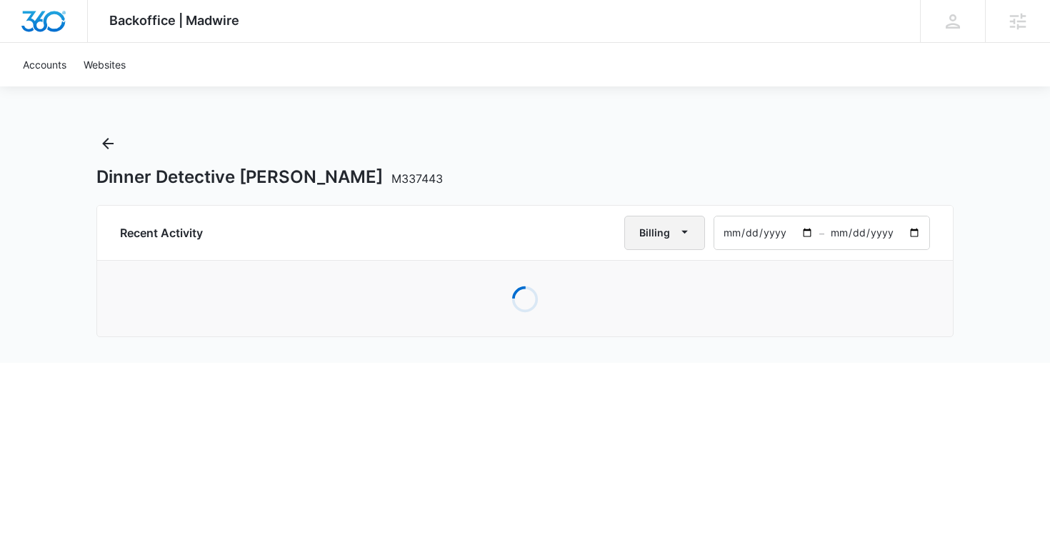
click at [648, 224] on button "Billing" at bounding box center [665, 233] width 81 height 34
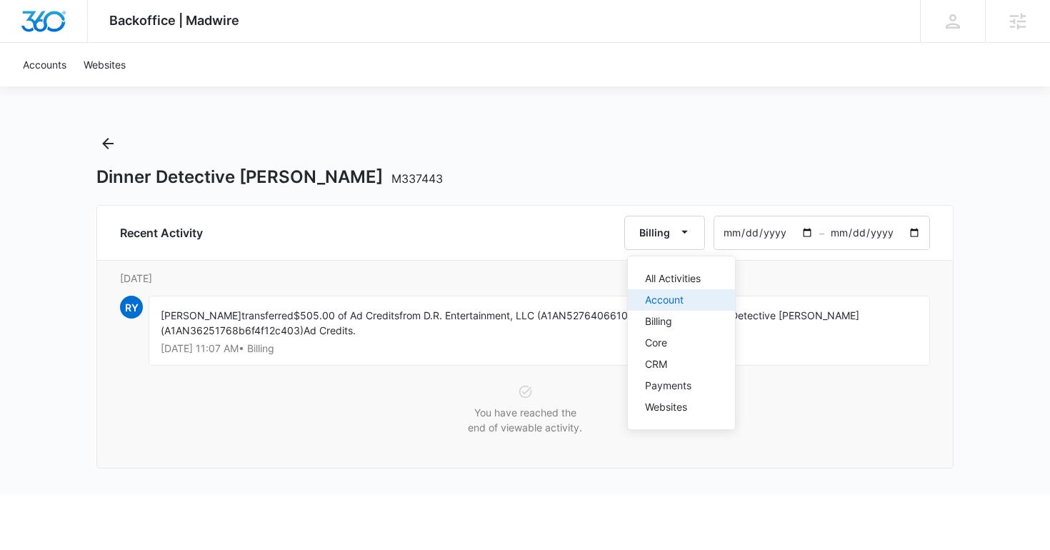
click at [665, 297] on div "Account" at bounding box center [673, 300] width 56 height 10
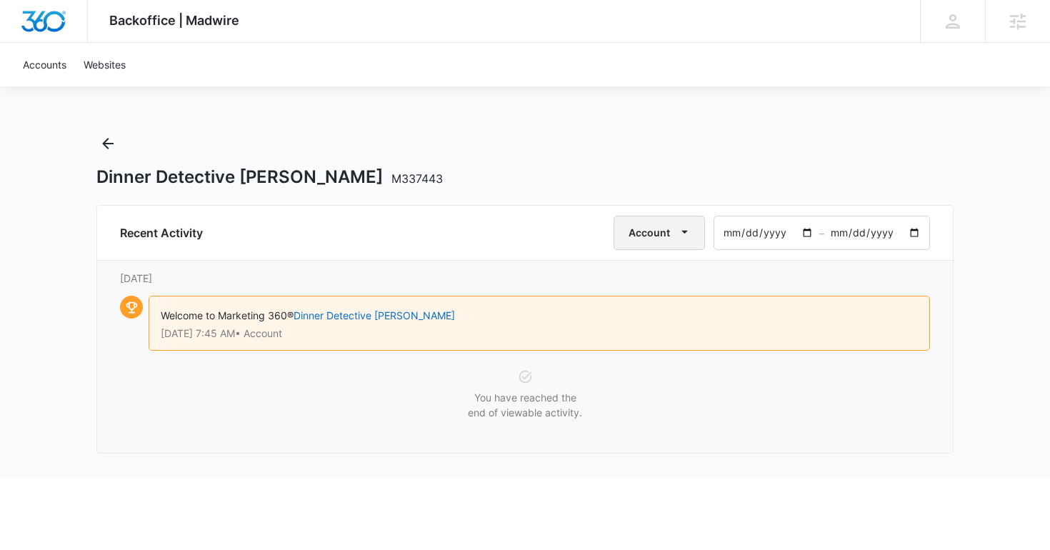
click at [659, 234] on button "Account" at bounding box center [659, 233] width 91 height 34
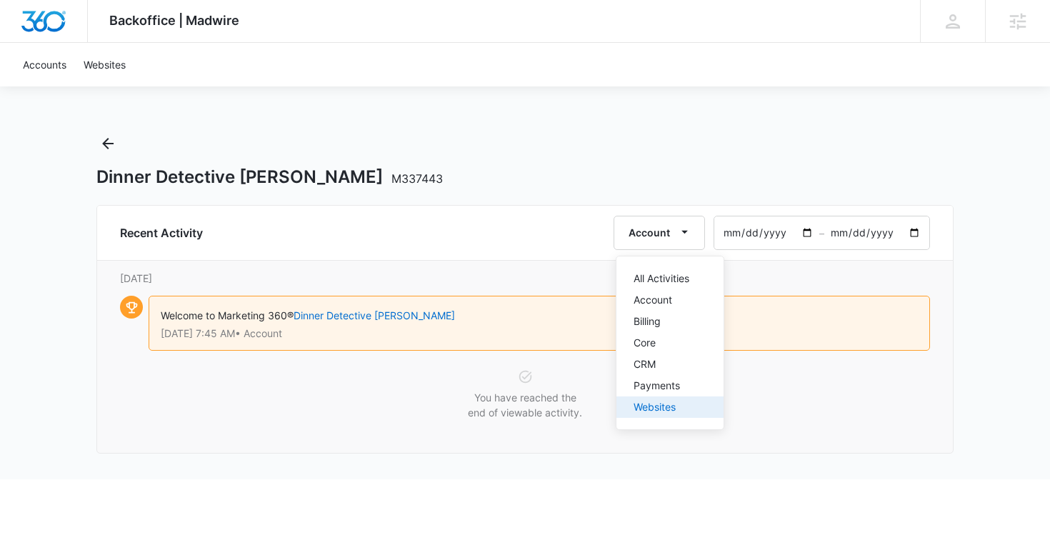
click at [658, 404] on div "Websites" at bounding box center [662, 407] width 56 height 10
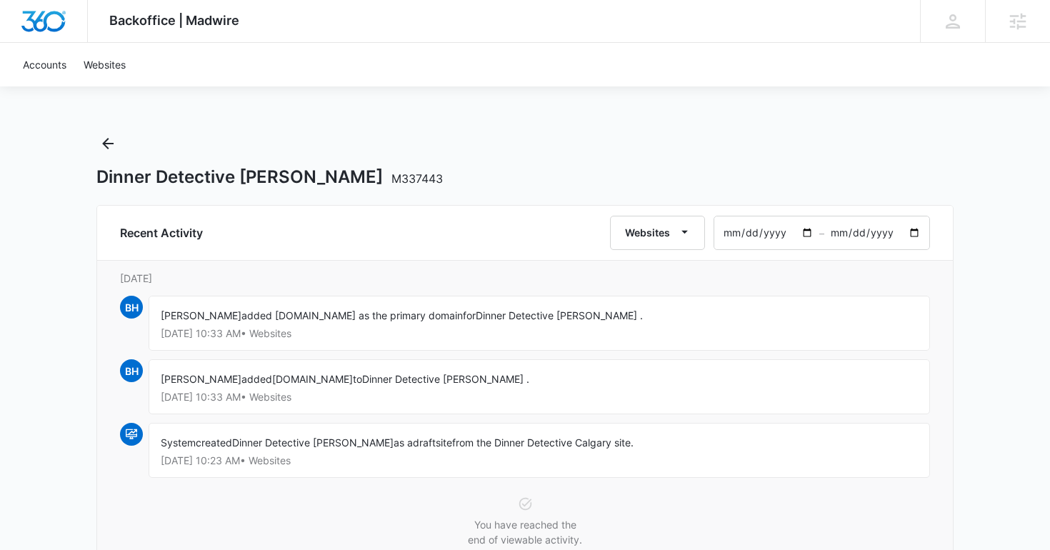
click at [95, 128] on div "Backoffice | Madwire Apps Settings TP Tyler Pajak tyler.pajak@madwire.com My Pr…" at bounding box center [525, 303] width 1050 height 607
click at [101, 132] on button "Back" at bounding box center [107, 143] width 23 height 23
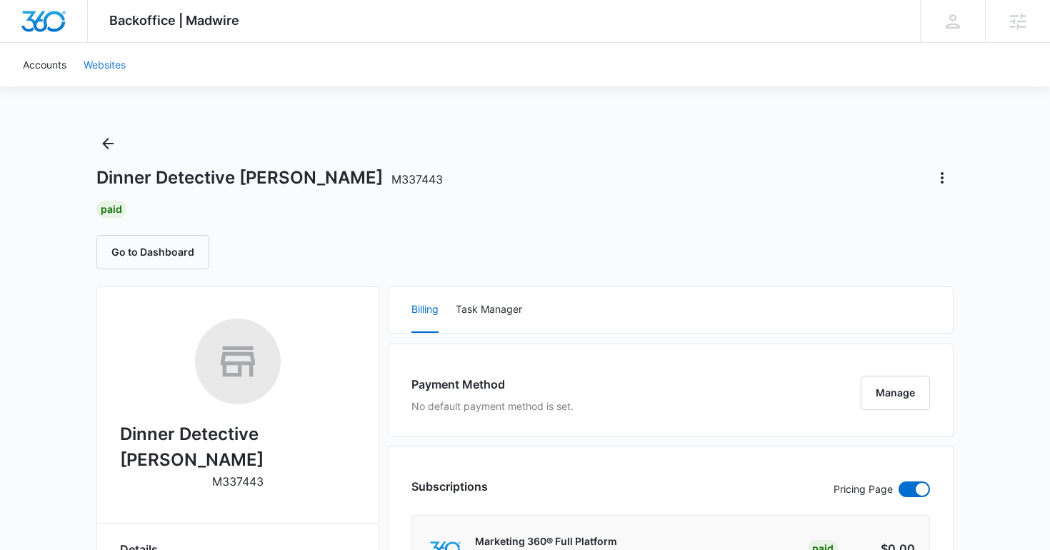
click at [104, 63] on link "Websites" at bounding box center [104, 65] width 59 height 44
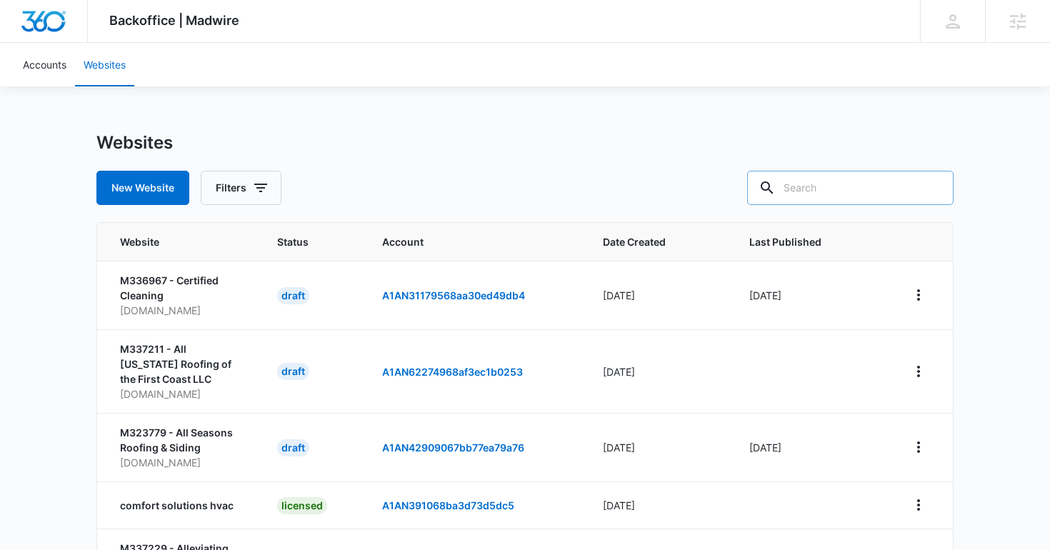
click at [870, 183] on input "text" at bounding box center [850, 188] width 207 height 34
type input "tallahass"
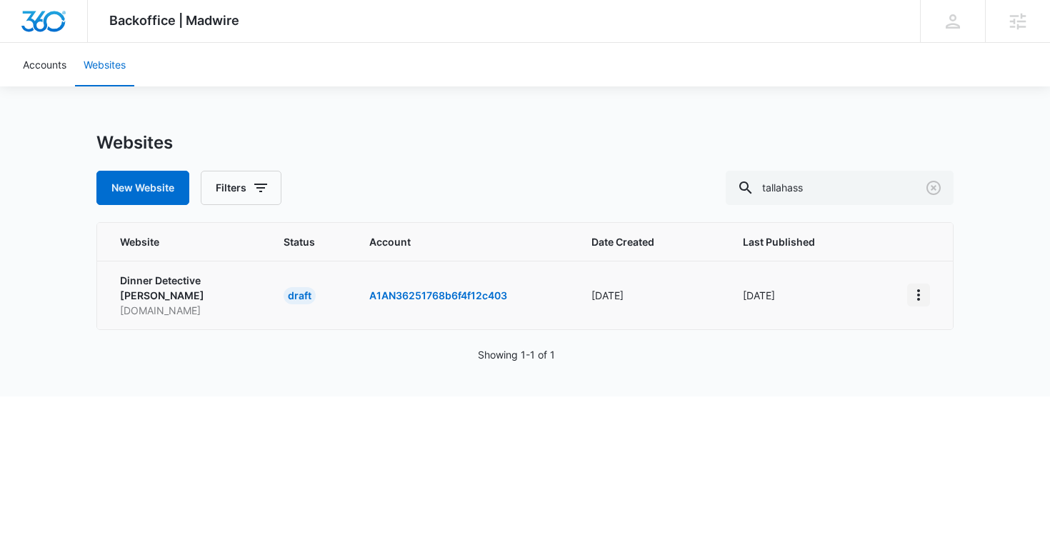
click at [919, 297] on icon "View More" at bounding box center [918, 295] width 17 height 17
click at [942, 395] on div "Activate Draft" at bounding box center [968, 399] width 86 height 10
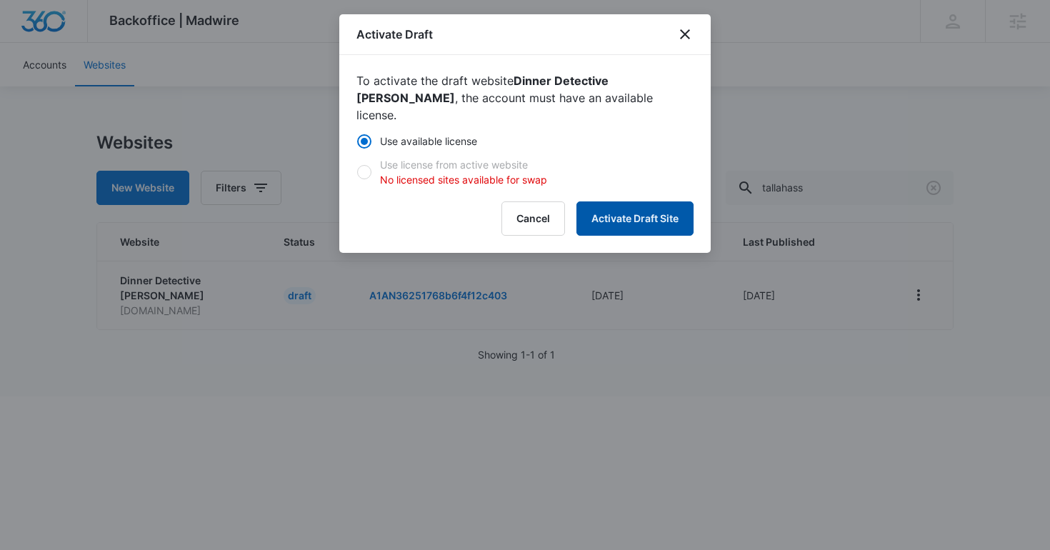
click at [617, 204] on button "Activate Draft Site" at bounding box center [635, 218] width 117 height 34
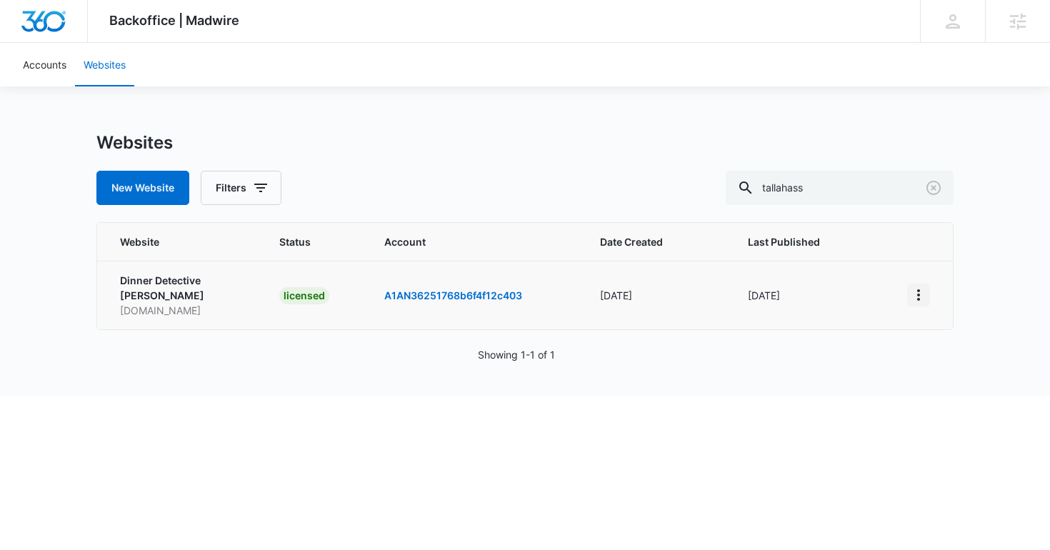
click at [928, 294] on button "View More" at bounding box center [918, 295] width 23 height 23
click at [925, 292] on icon "View More" at bounding box center [918, 295] width 17 height 17
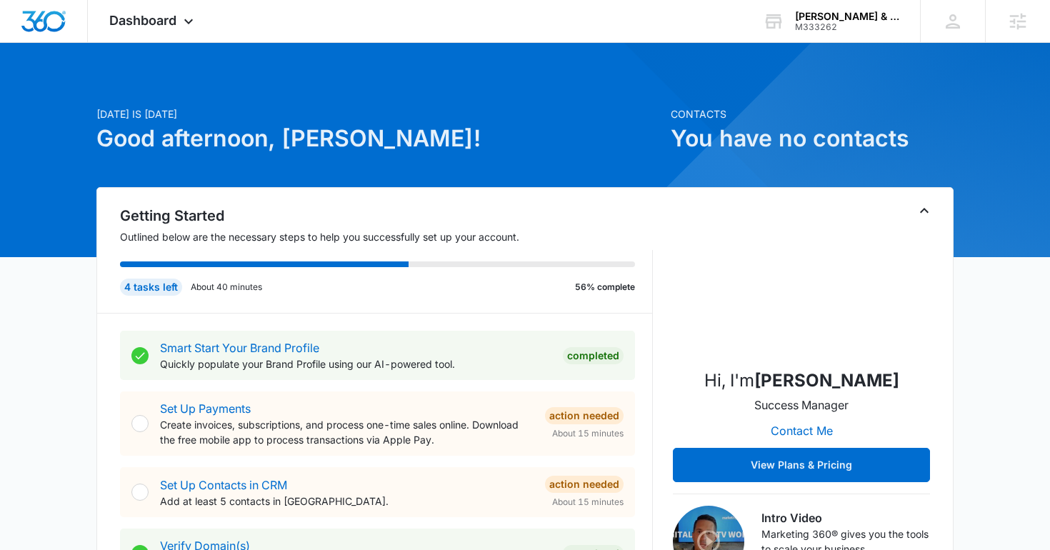
scroll to position [582, 0]
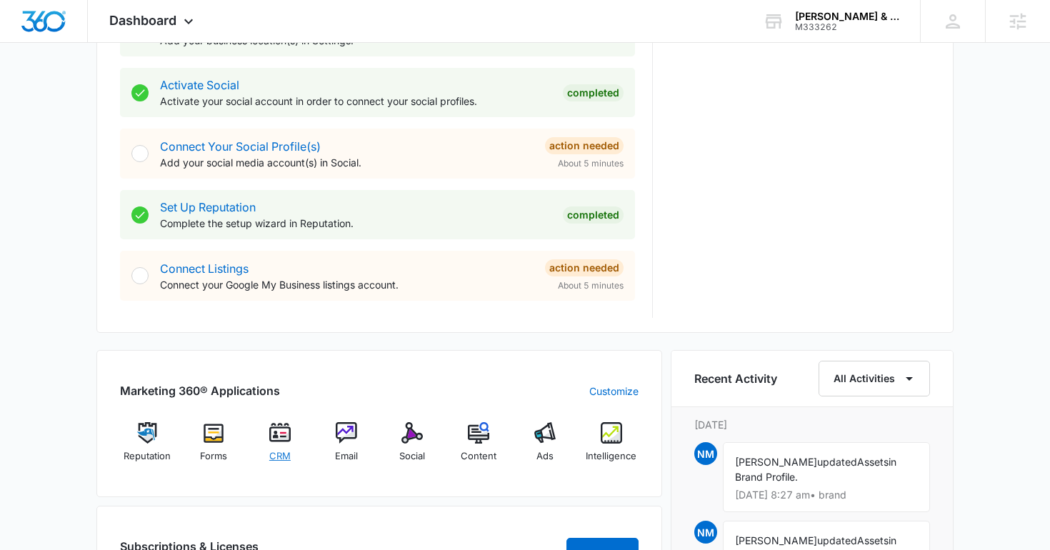
click at [284, 436] on img at bounding box center [279, 432] width 21 height 21
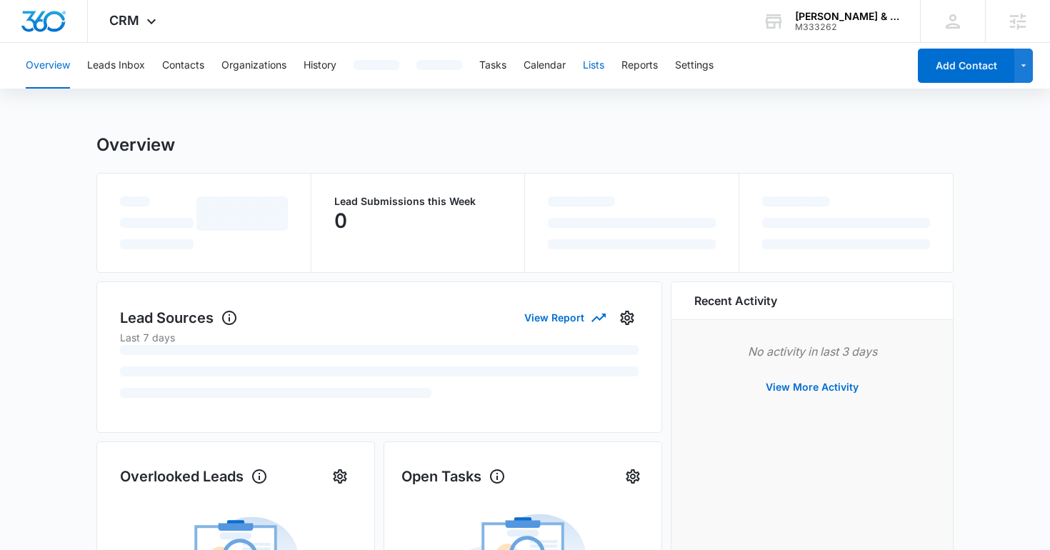
click at [597, 69] on div "Overview Leads Inbox Contacts Organizations History Tasks Calendar Lists Report…" at bounding box center [462, 66] width 891 height 46
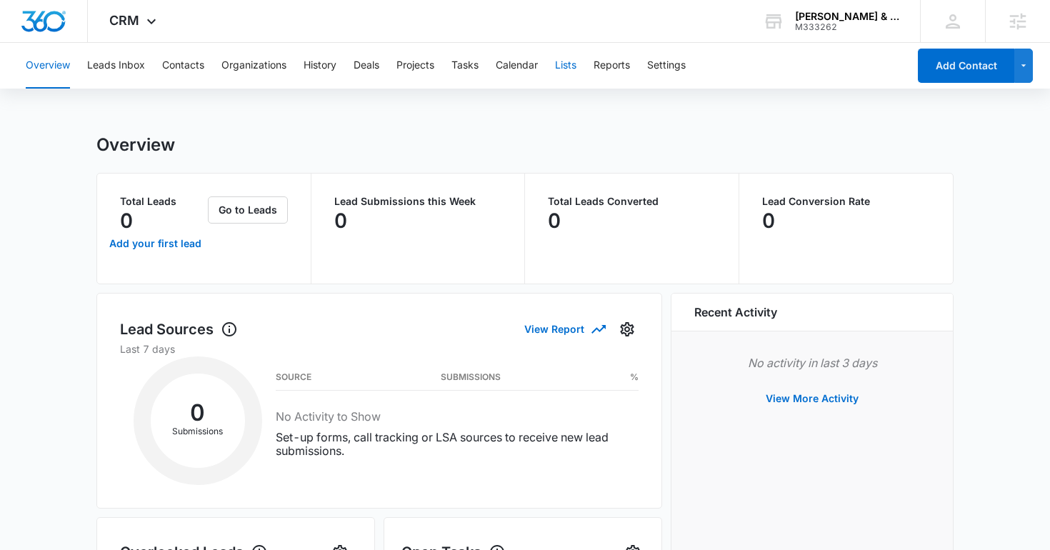
click at [569, 67] on button "Lists" at bounding box center [565, 66] width 21 height 46
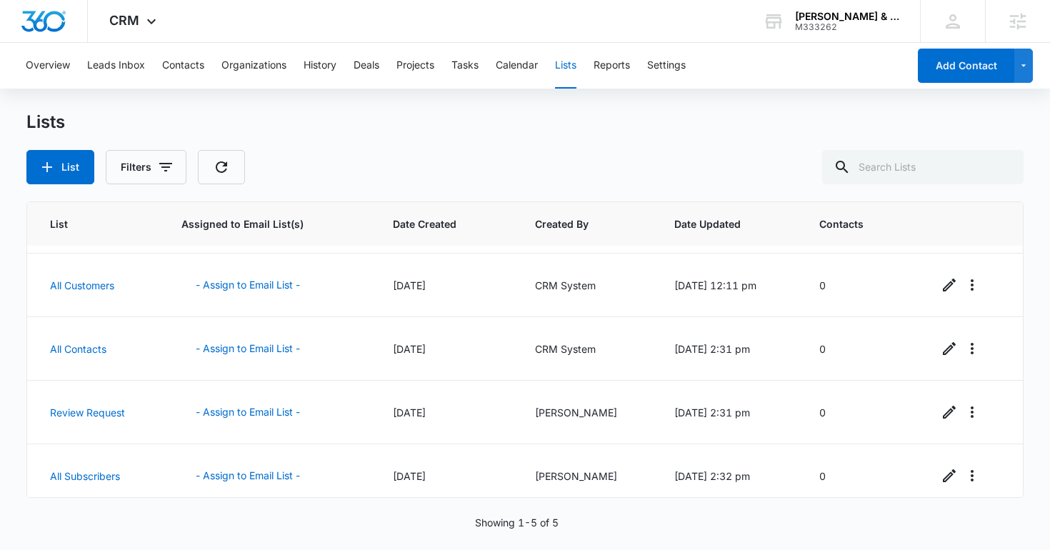
scroll to position [66, 0]
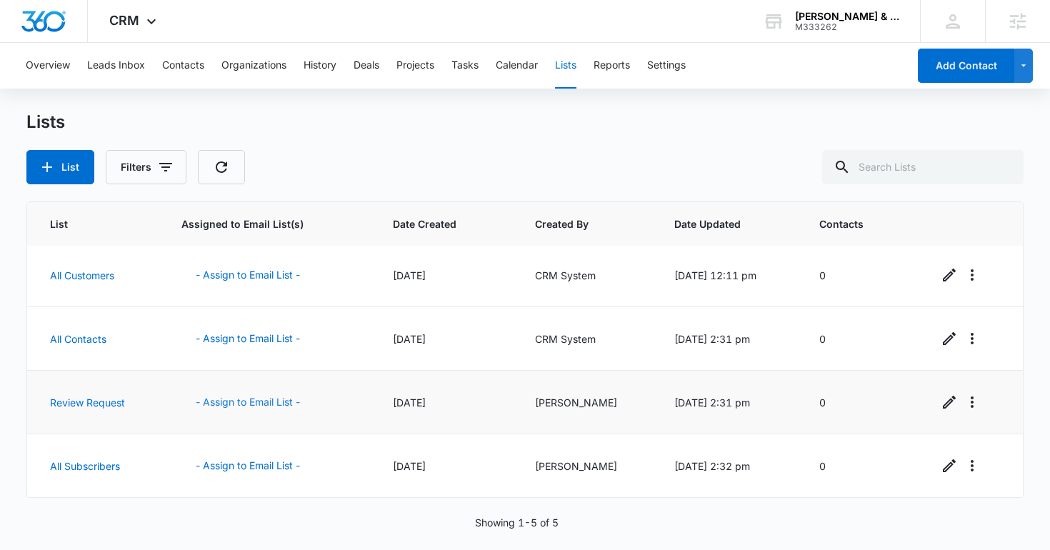
click at [261, 403] on button "- Assign to Email List -" at bounding box center [247, 402] width 133 height 34
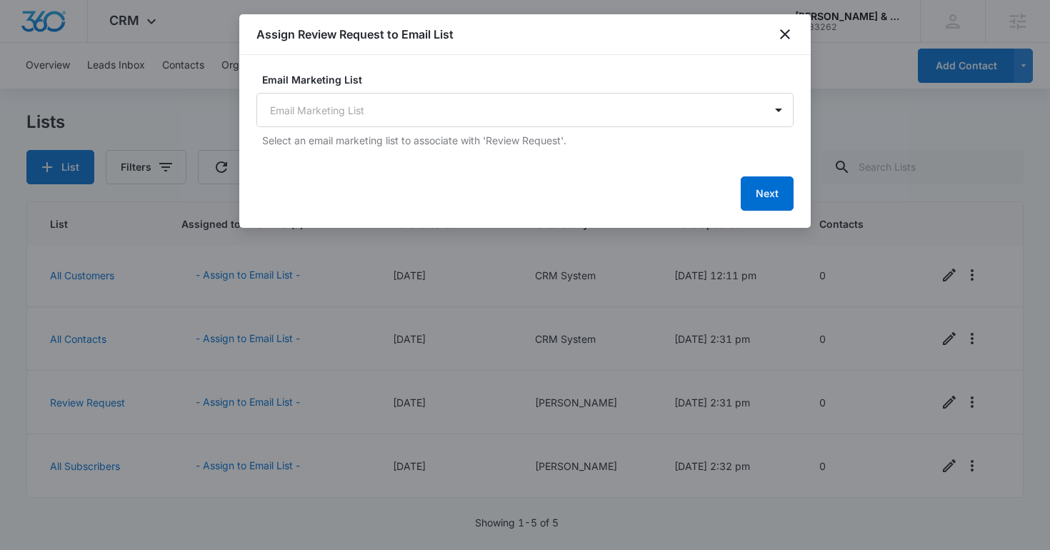
click at [445, 91] on div "Email Marketing List Email Marketing List Select an email marketing list to ass…" at bounding box center [525, 110] width 537 height 76
click at [445, 104] on body "CRM Apps Reputation Forms CRM Email Social Content Ads Intelligence Files Brand…" at bounding box center [525, 275] width 1050 height 550
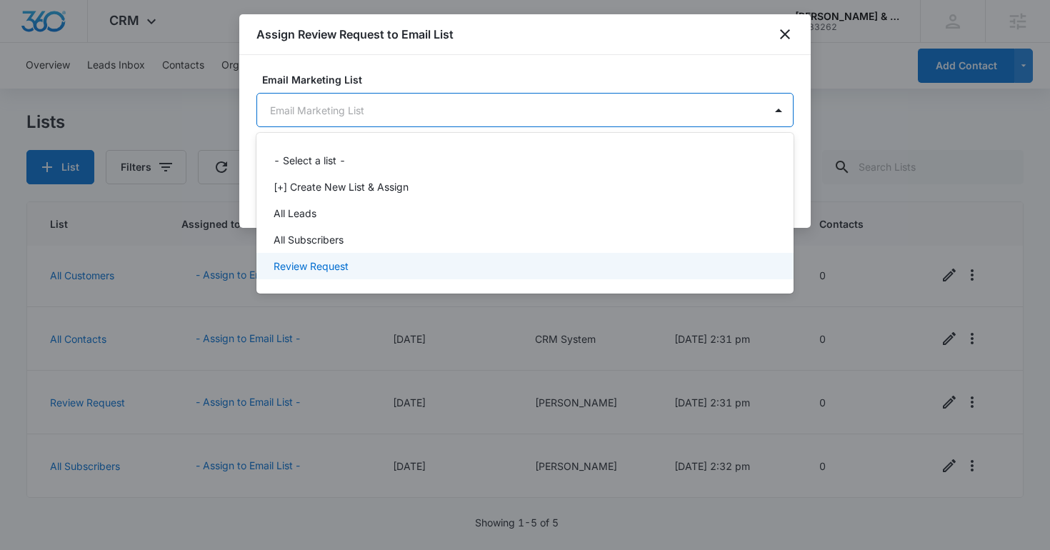
click at [444, 260] on div "Review Request" at bounding box center [524, 266] width 500 height 15
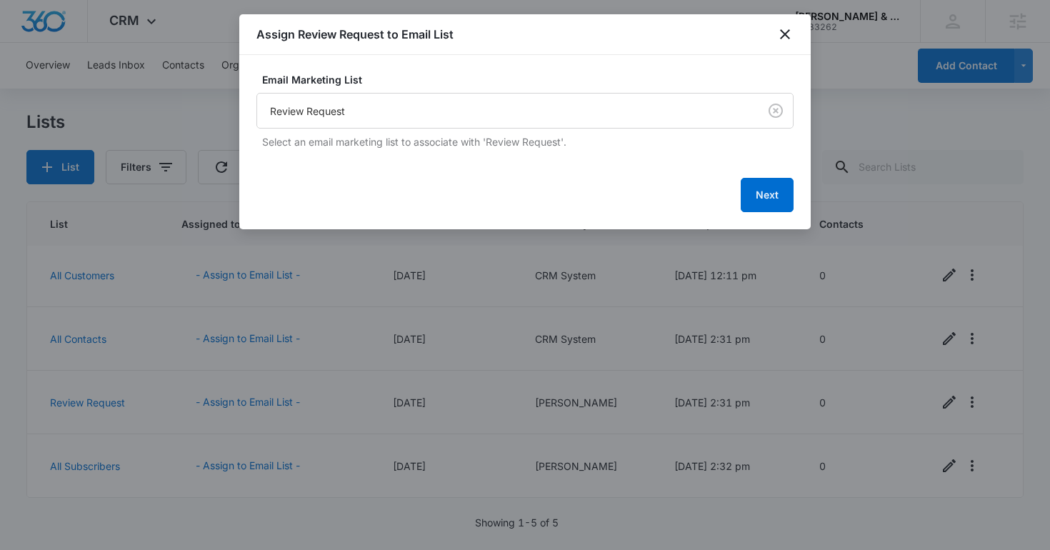
click at [735, 191] on div "Next" at bounding box center [525, 195] width 537 height 34
click at [767, 196] on button "Next" at bounding box center [767, 195] width 53 height 34
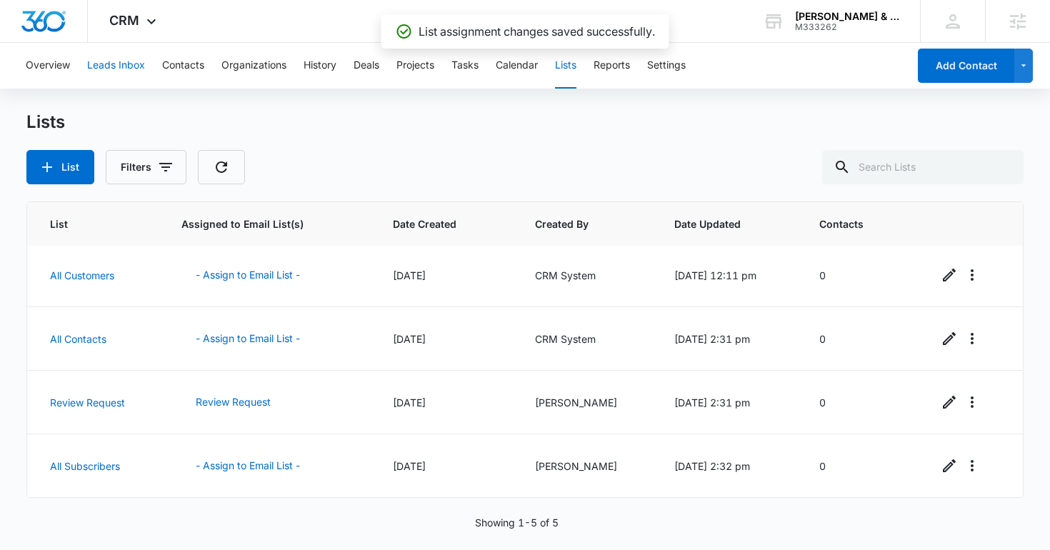
click at [101, 62] on button "Leads Inbox" at bounding box center [116, 66] width 58 height 46
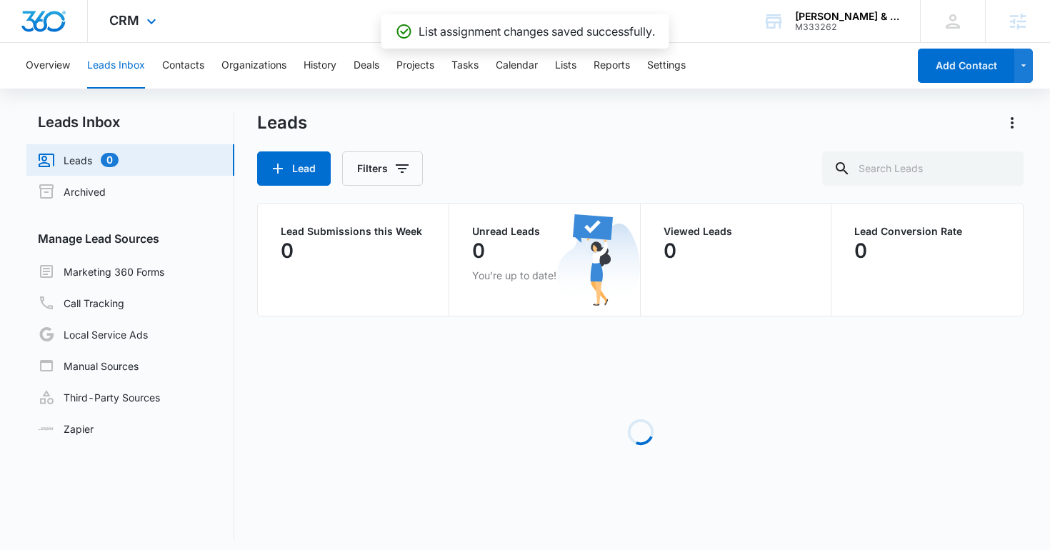
click at [126, 32] on div "CRM Apps Reputation Forms CRM Email Social Content Ads Intelligence Files Brand…" at bounding box center [135, 21] width 94 height 42
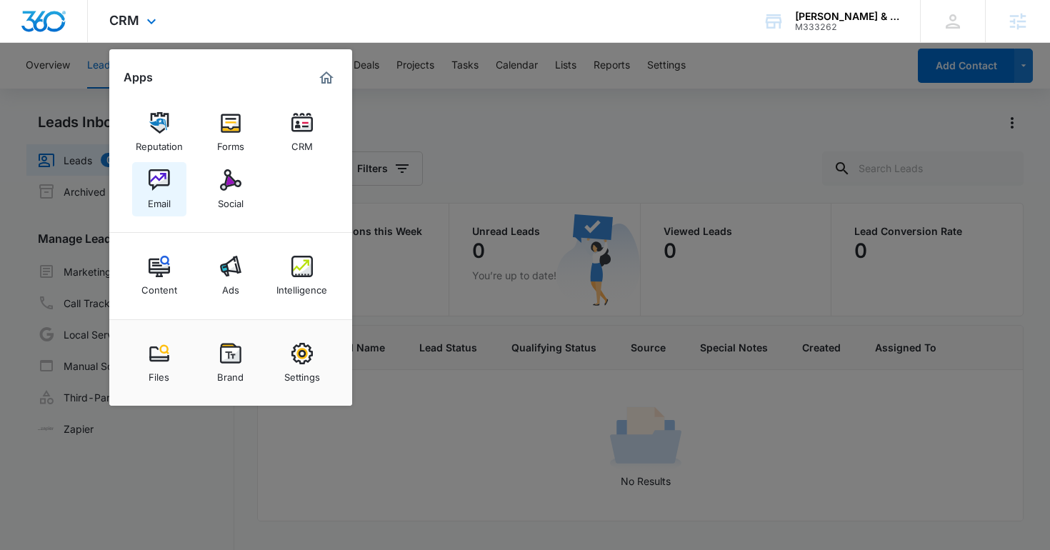
click at [171, 175] on link "Email" at bounding box center [159, 189] width 54 height 54
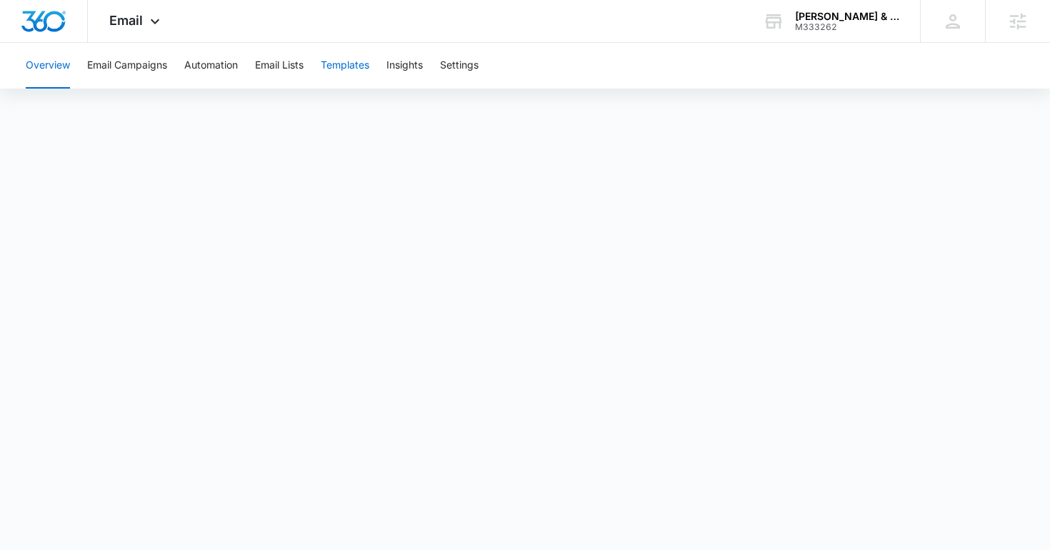
click at [336, 72] on button "Templates" at bounding box center [345, 66] width 49 height 46
click at [229, 64] on button "Automation" at bounding box center [211, 66] width 54 height 46
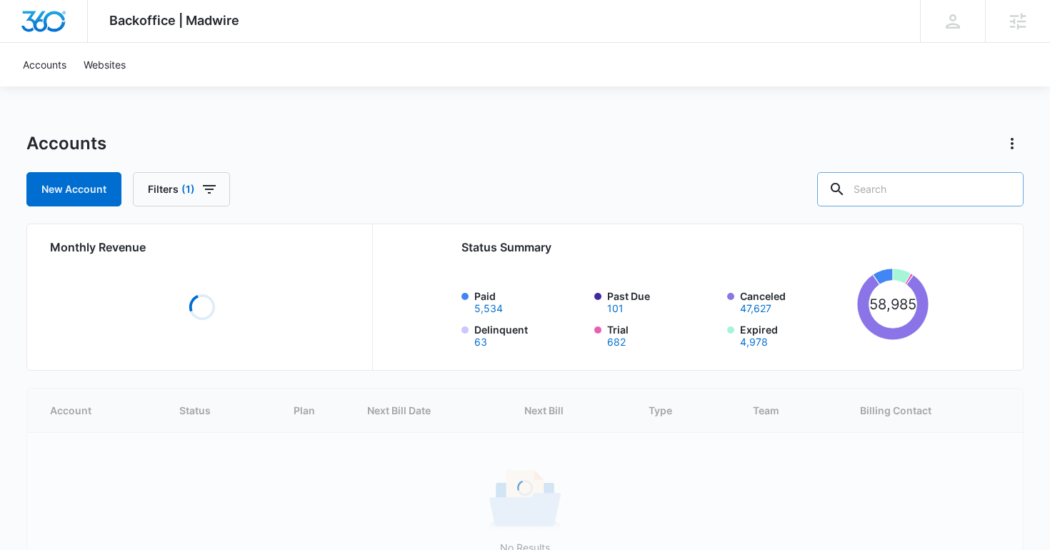
click at [849, 194] on div at bounding box center [837, 189] width 23 height 34
click at [902, 187] on input "text" at bounding box center [920, 189] width 207 height 34
type input "bigger than"
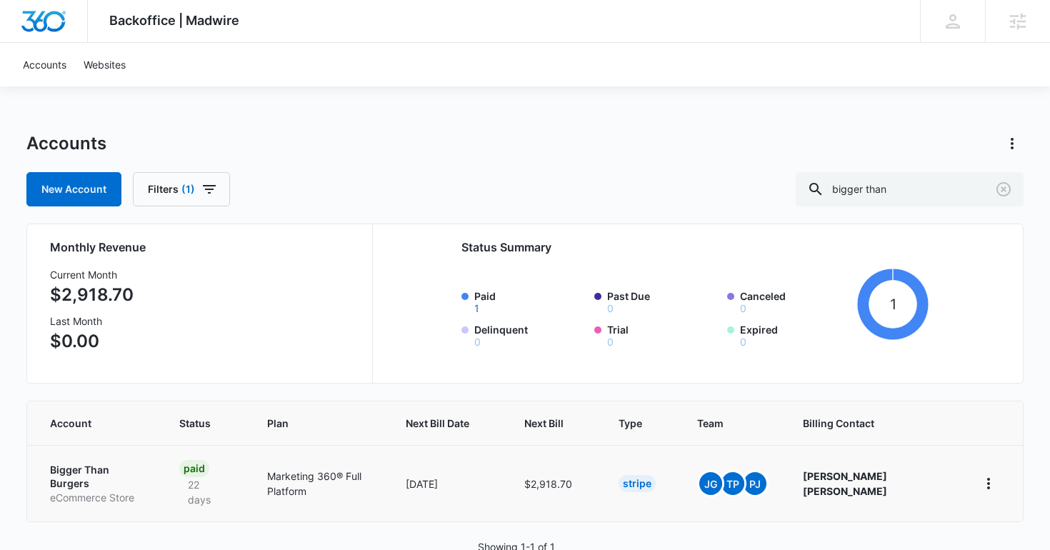
click at [127, 467] on p "Bigger Than Burgers" at bounding box center [97, 477] width 95 height 28
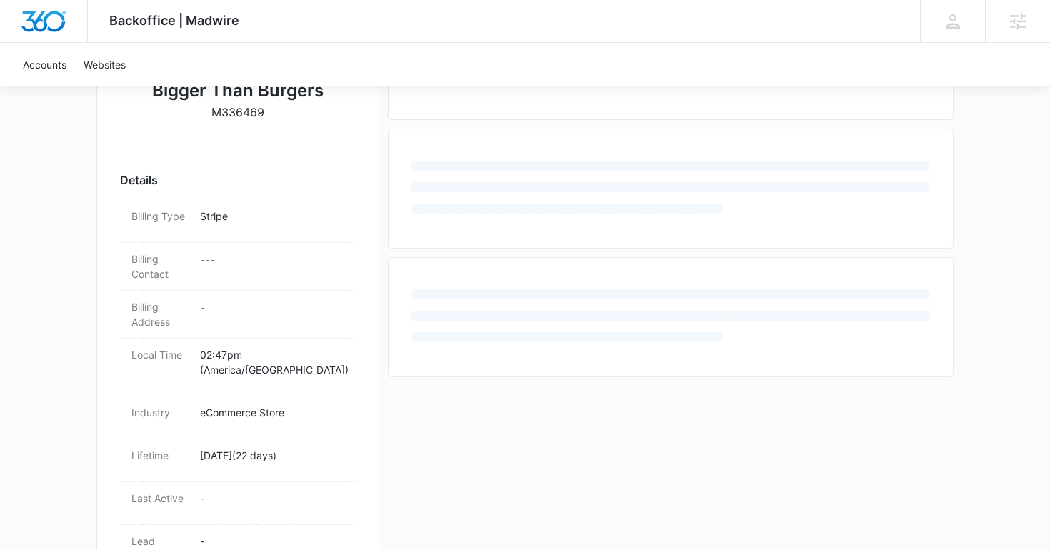
scroll to position [360, 0]
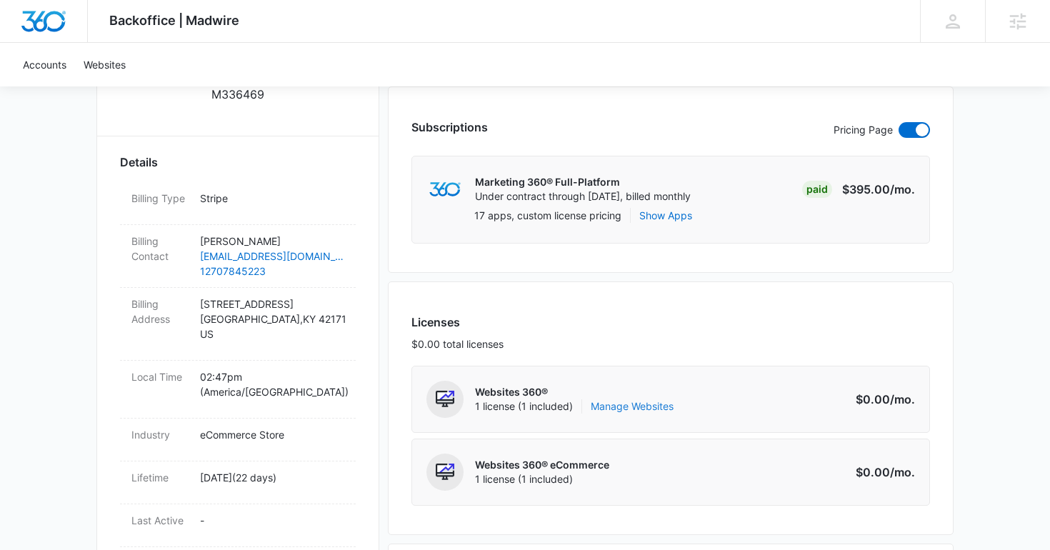
click at [620, 404] on link "Manage Websites" at bounding box center [632, 406] width 83 height 14
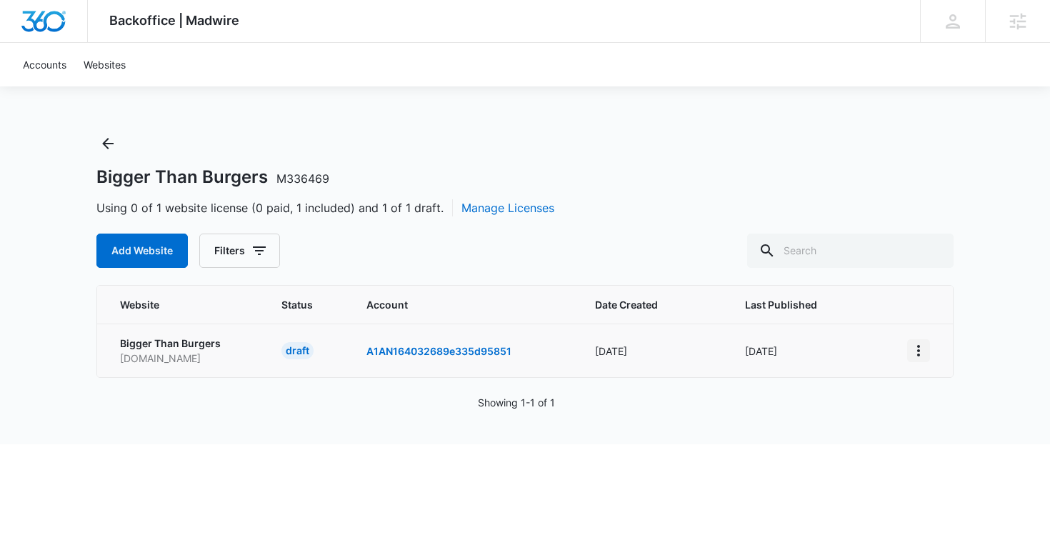
click at [922, 351] on icon "View More" at bounding box center [918, 350] width 17 height 17
click at [942, 450] on div "Activate Draft" at bounding box center [968, 455] width 86 height 10
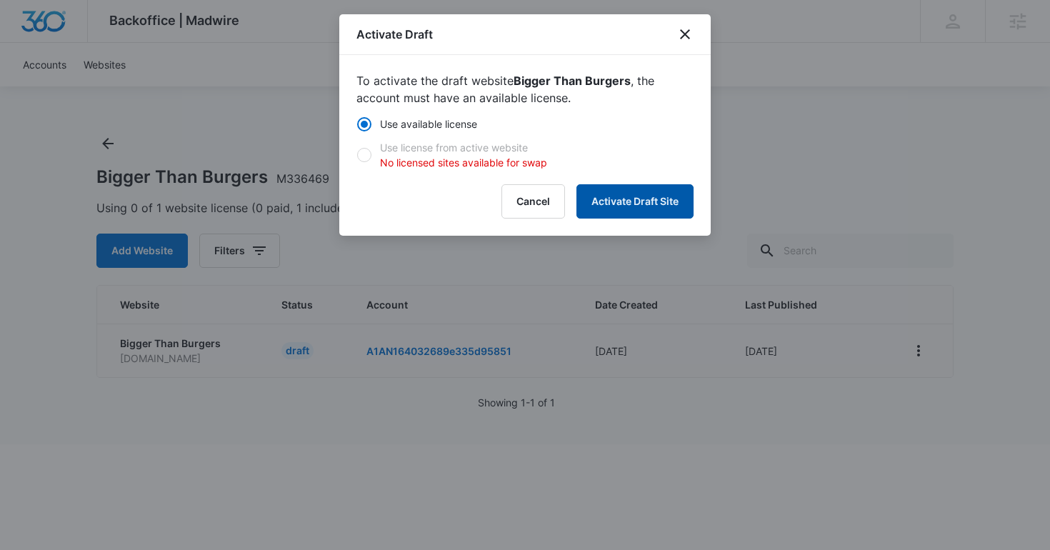
click at [611, 208] on button "Activate Draft Site" at bounding box center [635, 201] width 117 height 34
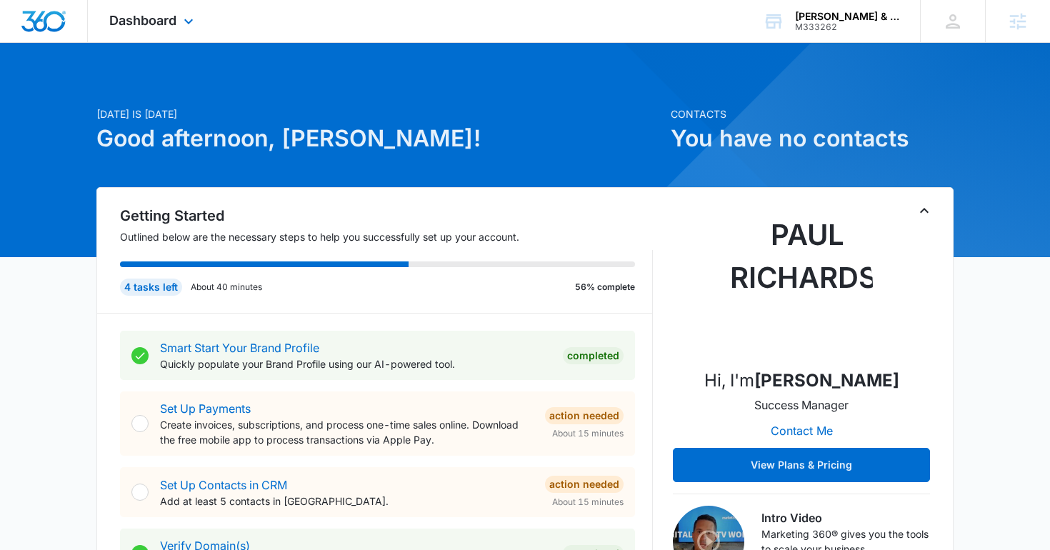
click at [808, 42] on div "Dashboard Apps Reputation Forms CRM Email Social Content Ads Intelligence Files…" at bounding box center [525, 21] width 1050 height 43
click at [792, 34] on div "[PERSON_NAME] & [PERSON_NAME] PLLC M333262 Your Accounts View All" at bounding box center [831, 21] width 179 height 42
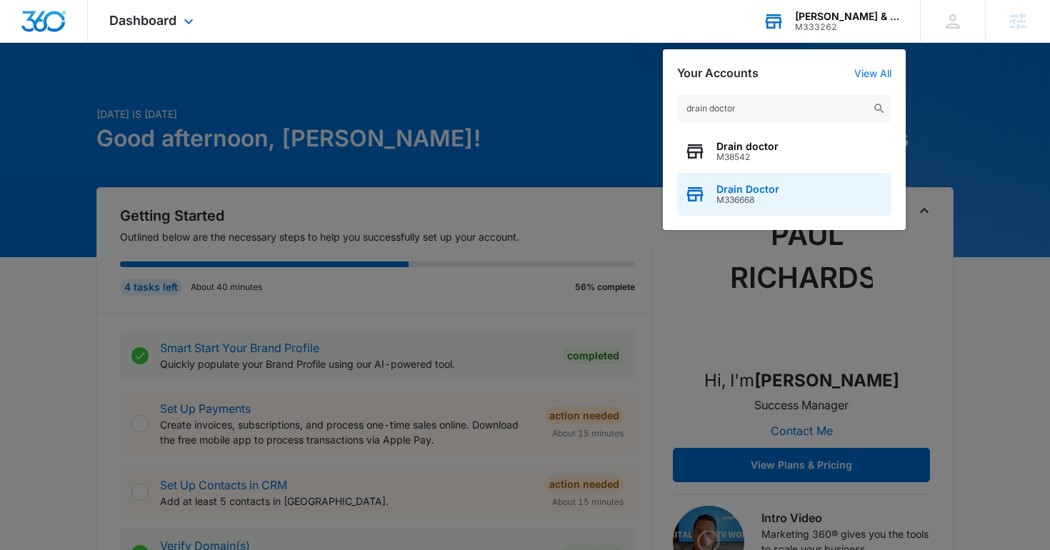
type input "drain doctor"
click at [750, 199] on span "M336668" at bounding box center [748, 200] width 63 height 10
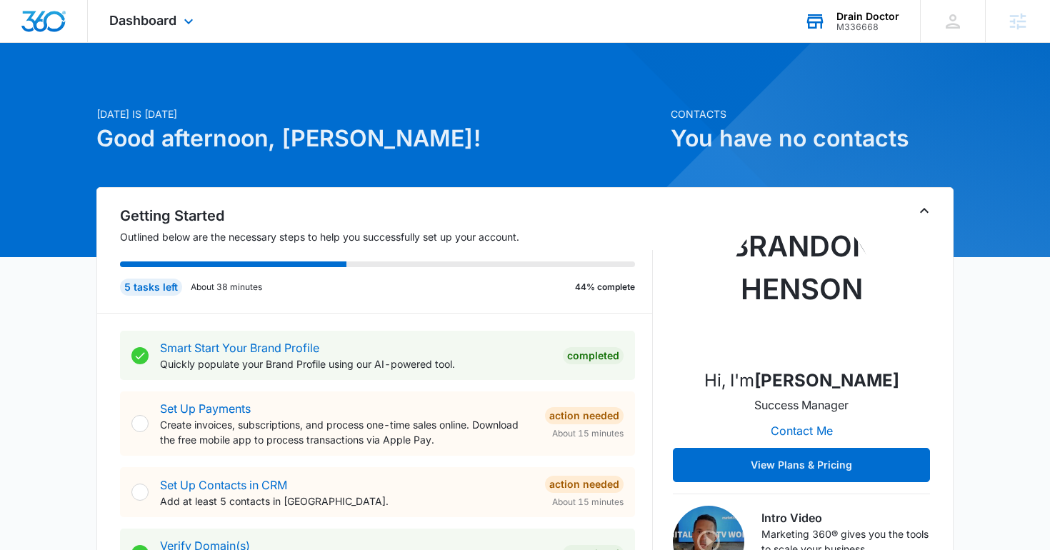
click at [154, 32] on div "Dashboard Apps Reputation Websites Forms CRM Email Social Shop Content Ads Inte…" at bounding box center [153, 21] width 131 height 42
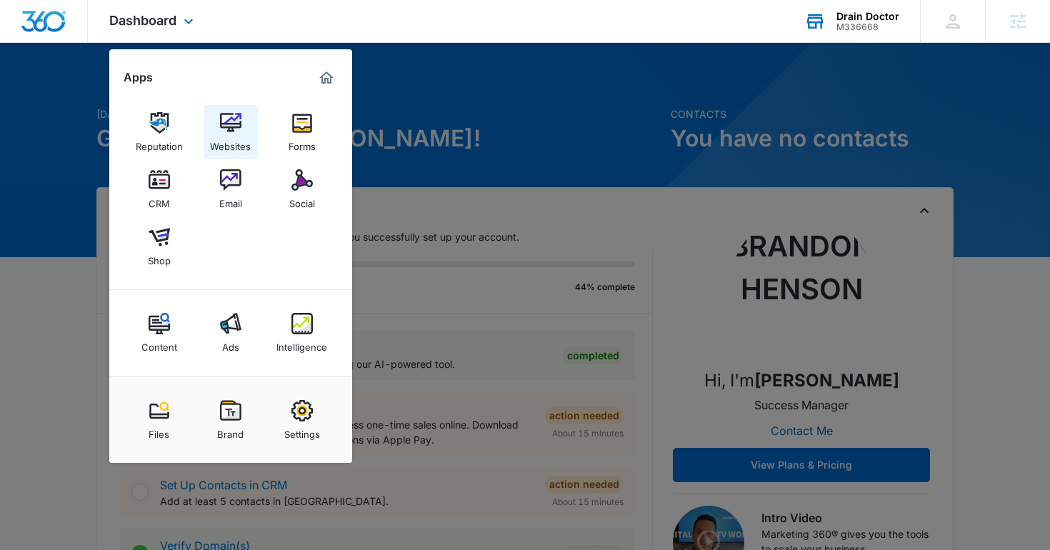
click at [236, 126] on img at bounding box center [230, 122] width 21 height 21
